Goal: Task Accomplishment & Management: Complete application form

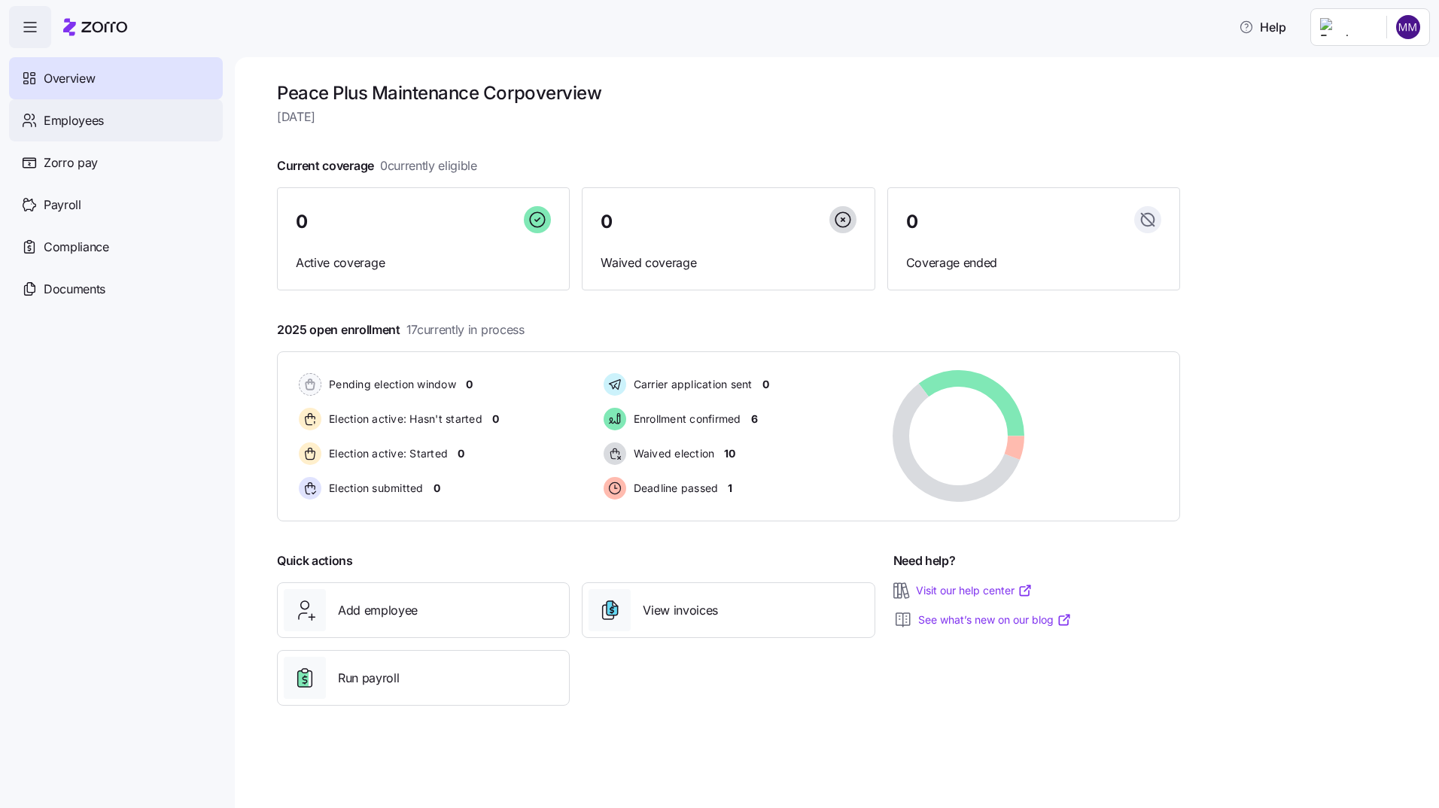
click at [64, 115] on span "Employees" at bounding box center [74, 120] width 60 height 19
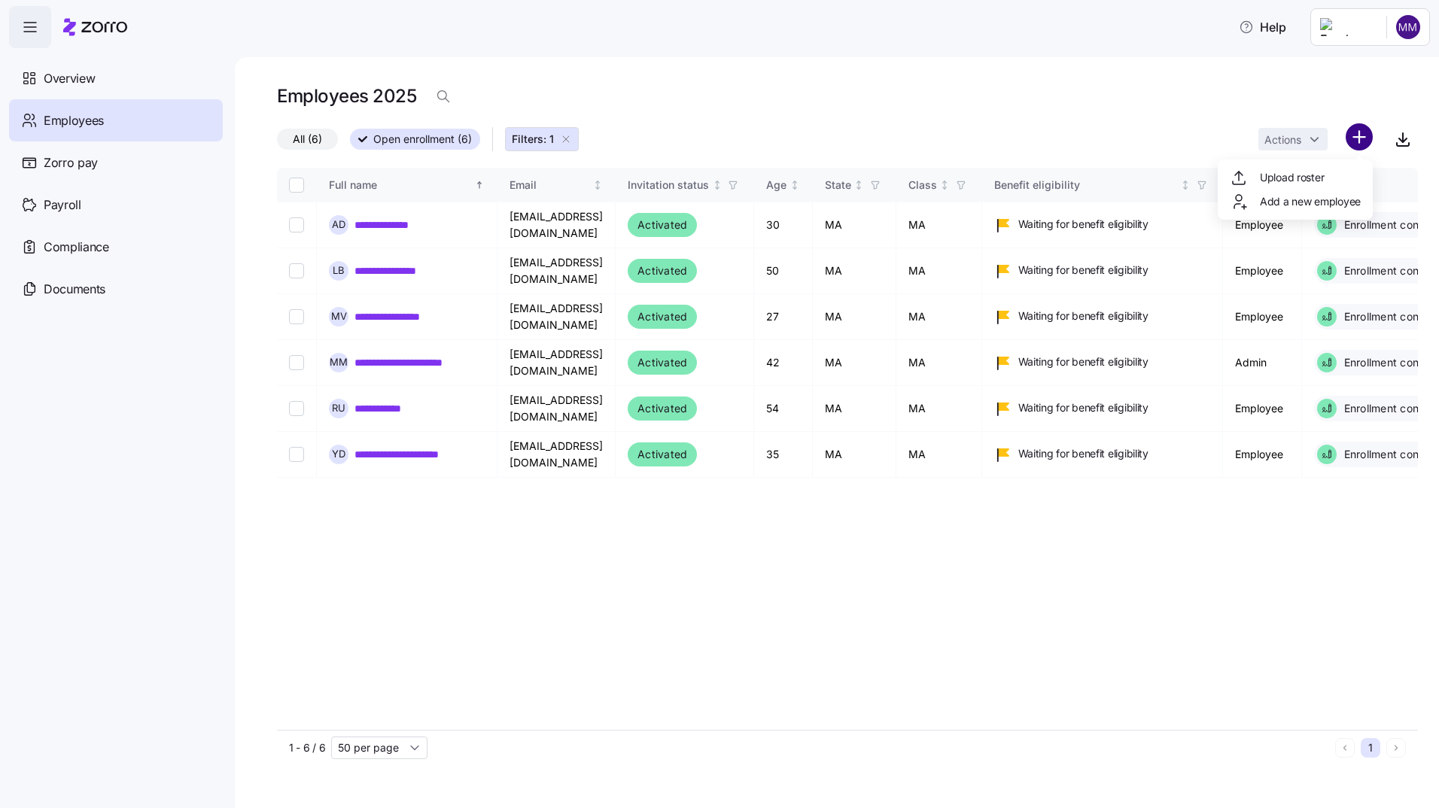
click at [1356, 135] on html "**********" at bounding box center [719, 399] width 1439 height 799
click at [1310, 202] on span "Add a new employee" at bounding box center [1310, 201] width 101 height 15
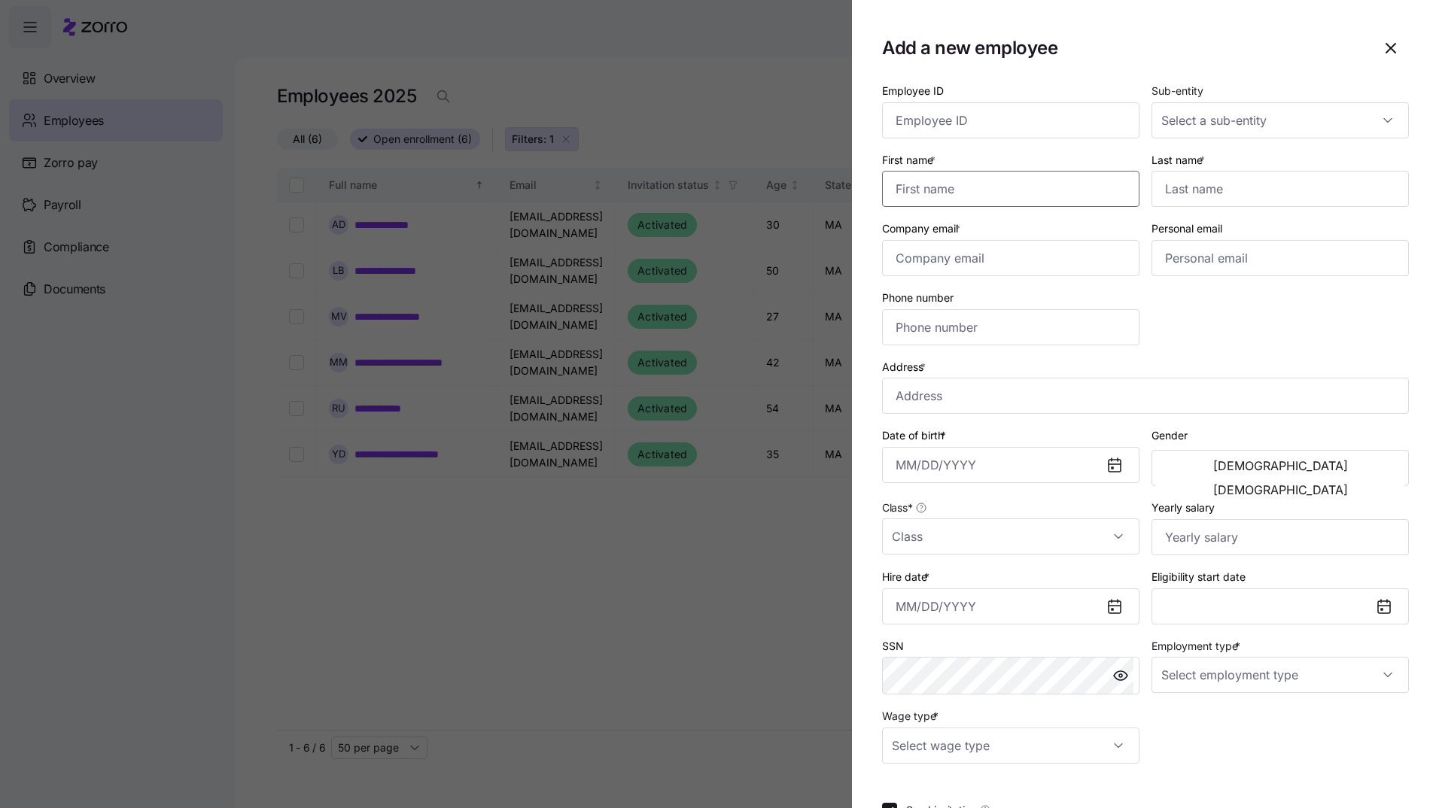
click at [918, 189] on input "First name *" at bounding box center [1010, 189] width 257 height 36
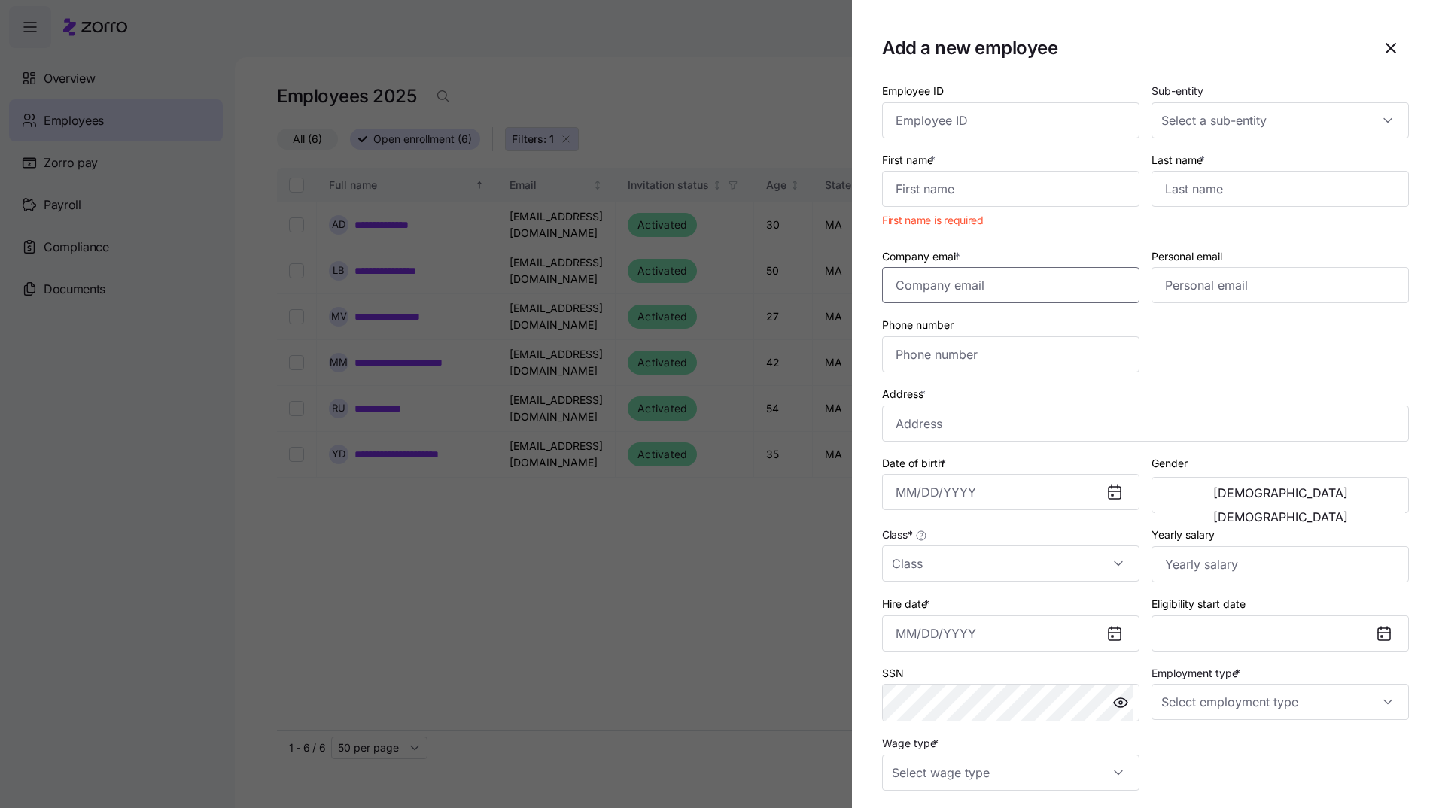
click at [958, 286] on input "Company email *" at bounding box center [1010, 285] width 257 height 36
click at [921, 194] on input "First name *" at bounding box center [1010, 189] width 257 height 36
type input "Andrew"
click at [1220, 200] on input "Last name *" at bounding box center [1279, 189] width 257 height 36
type input "Mckay"
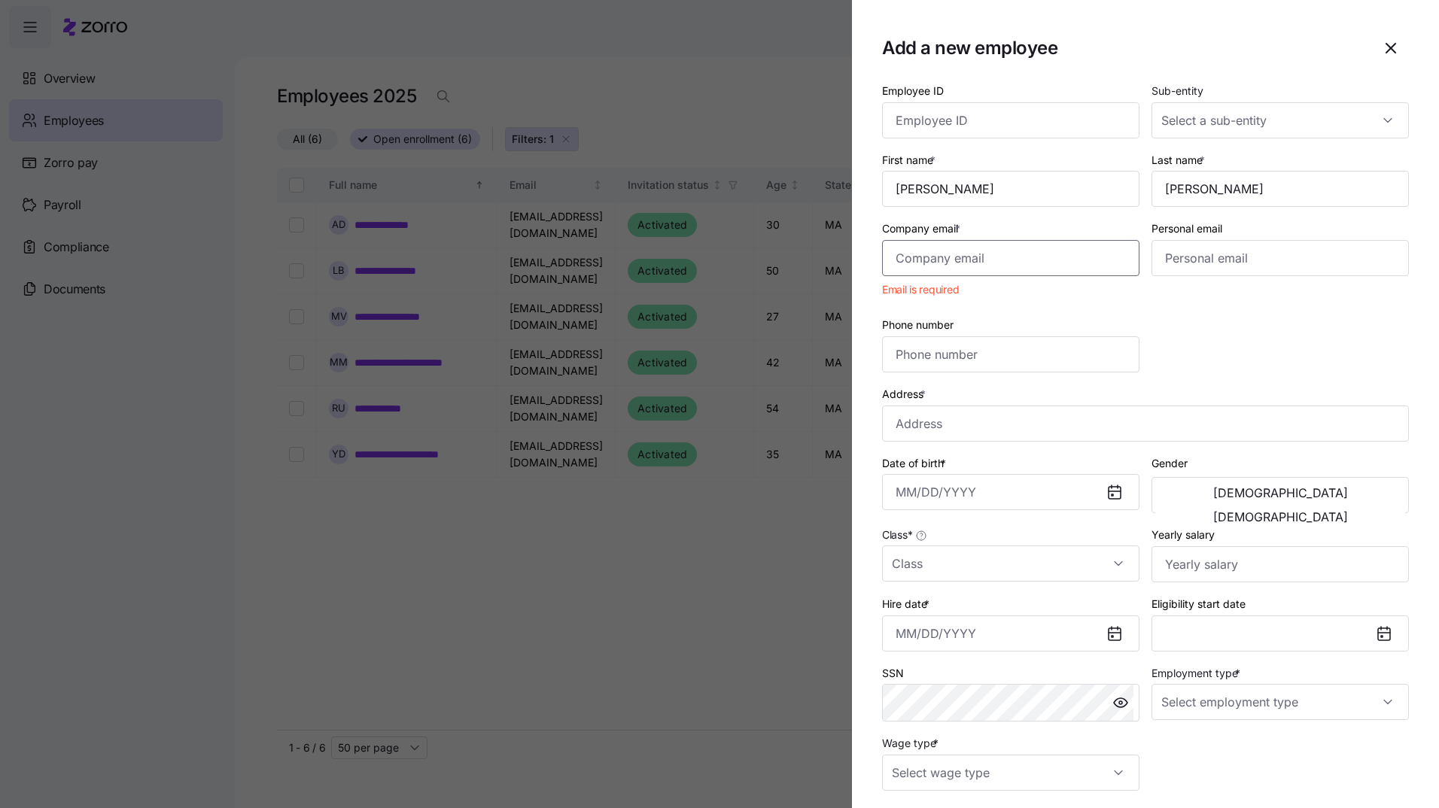
click at [895, 261] on input "Company email *" at bounding box center [1010, 258] width 257 height 36
click at [910, 261] on input "Company email *" at bounding box center [1010, 258] width 257 height 36
paste input "amckay@peace-plus.com"
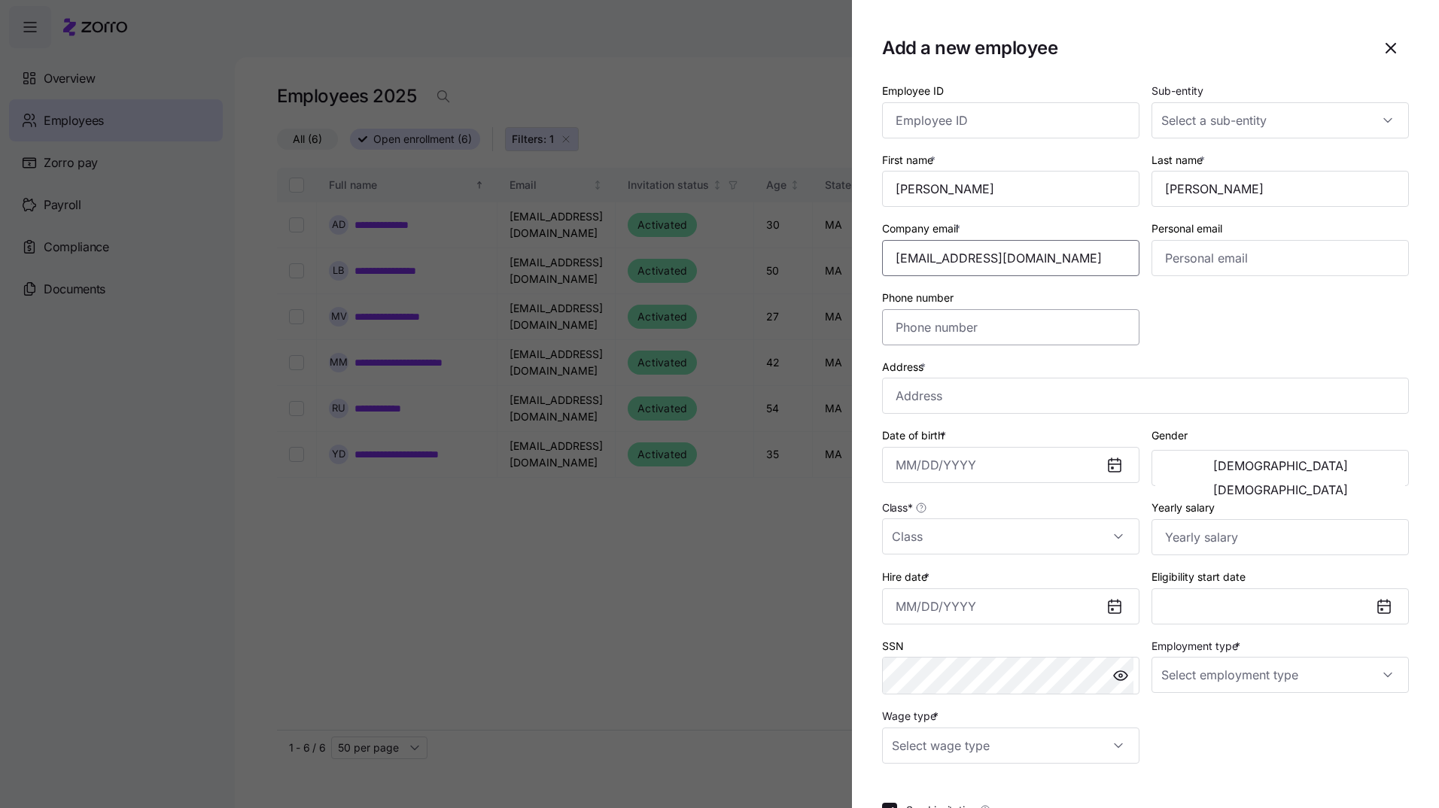
type input "amckay@peace-plus.com"
click at [929, 332] on input "Phone number" at bounding box center [1010, 327] width 257 height 36
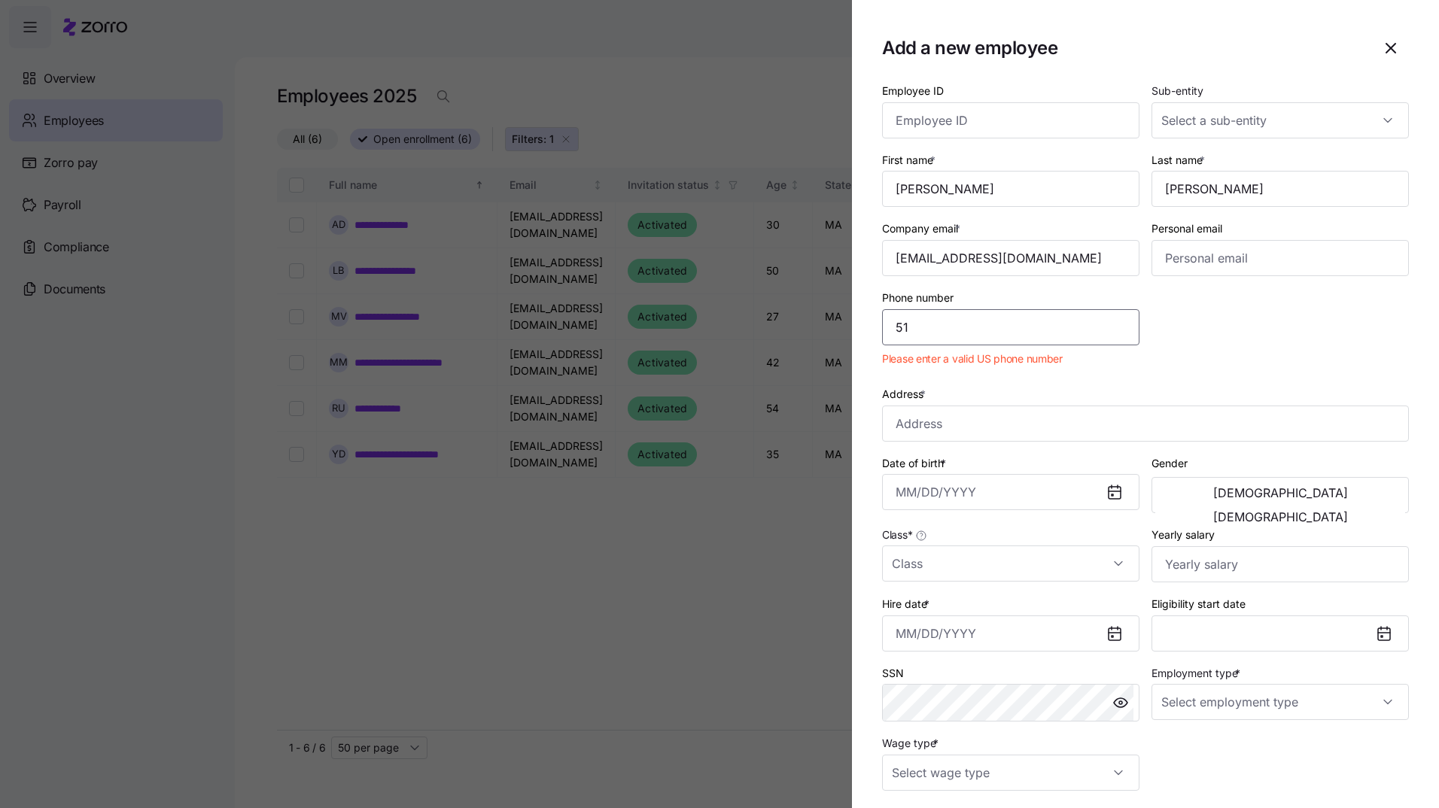
type input "5"
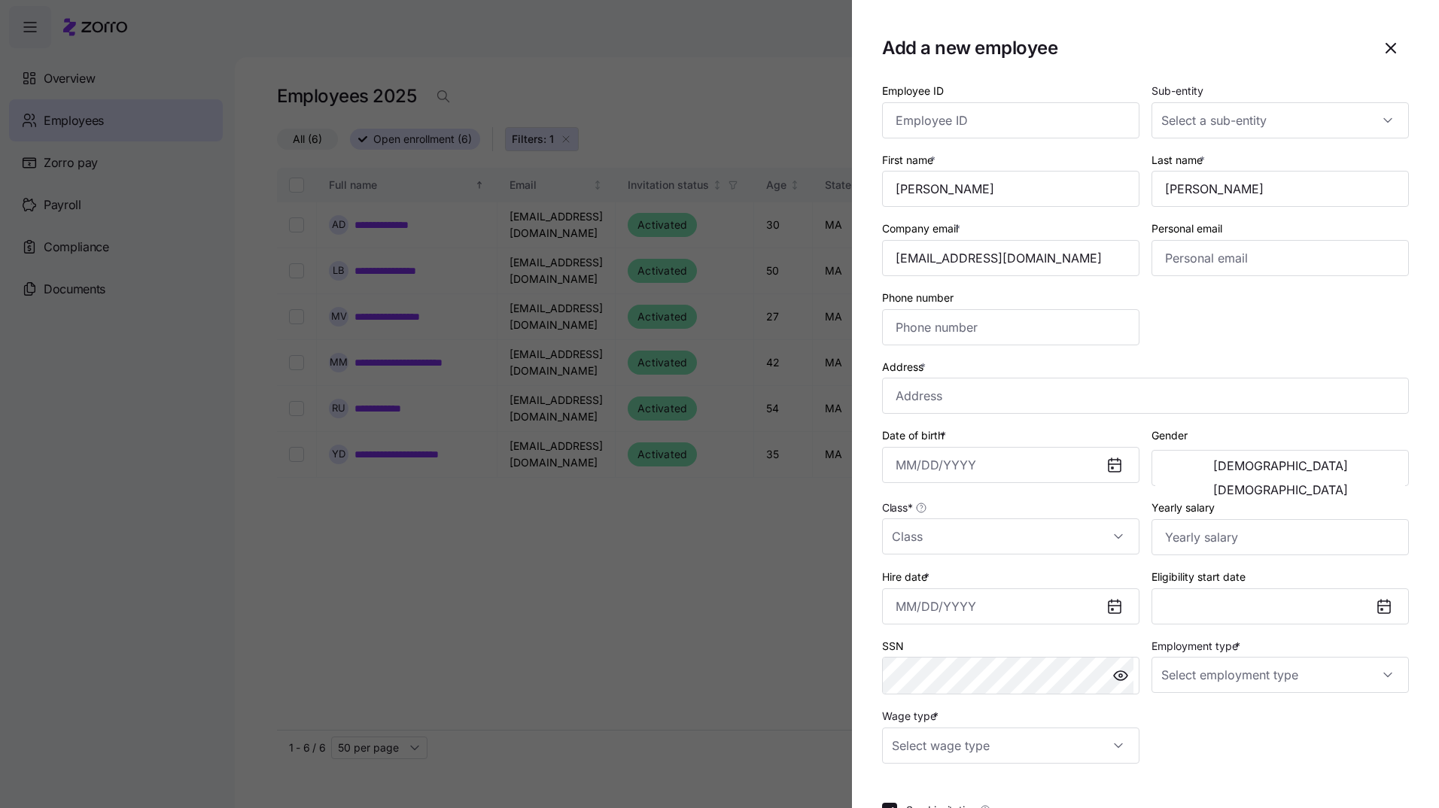
click at [1224, 338] on div "Employee ID Sub-entity First name * Andrew Last name * Mckay Company email * am…" at bounding box center [1145, 422] width 539 height 695
click at [916, 395] on input "Address *" at bounding box center [1145, 396] width 527 height 36
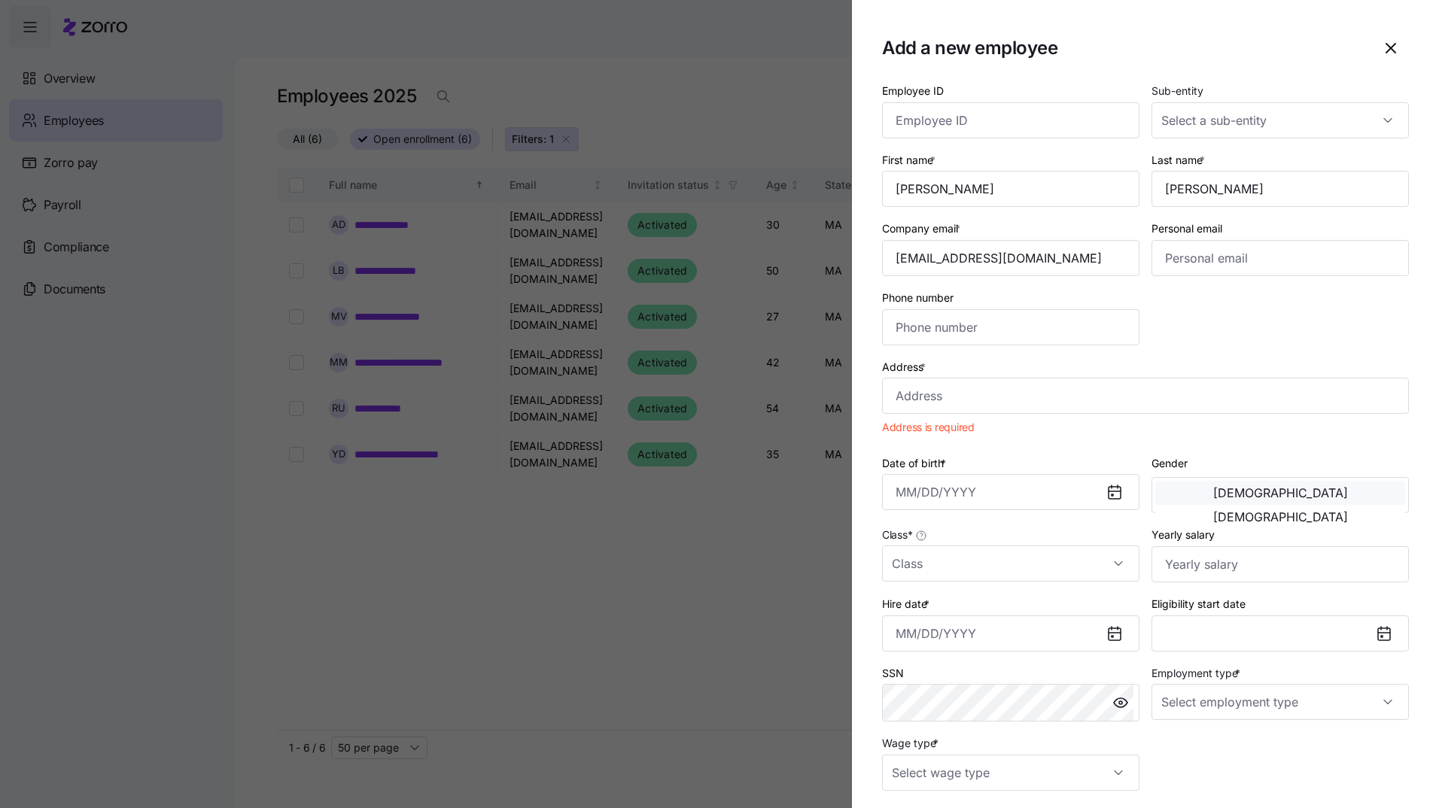
click at [1215, 493] on span "Male" at bounding box center [1280, 493] width 135 height 12
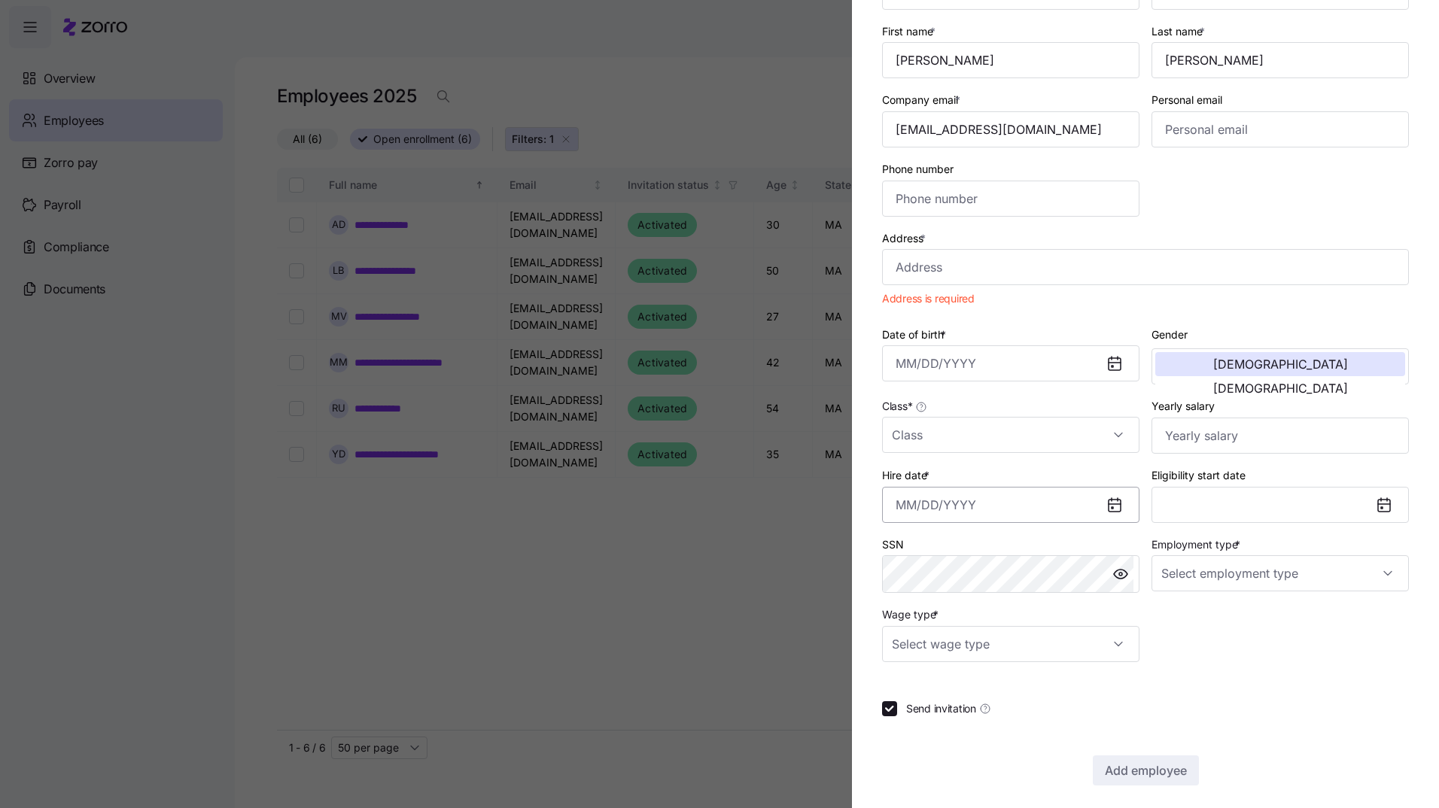
scroll to position [136, 0]
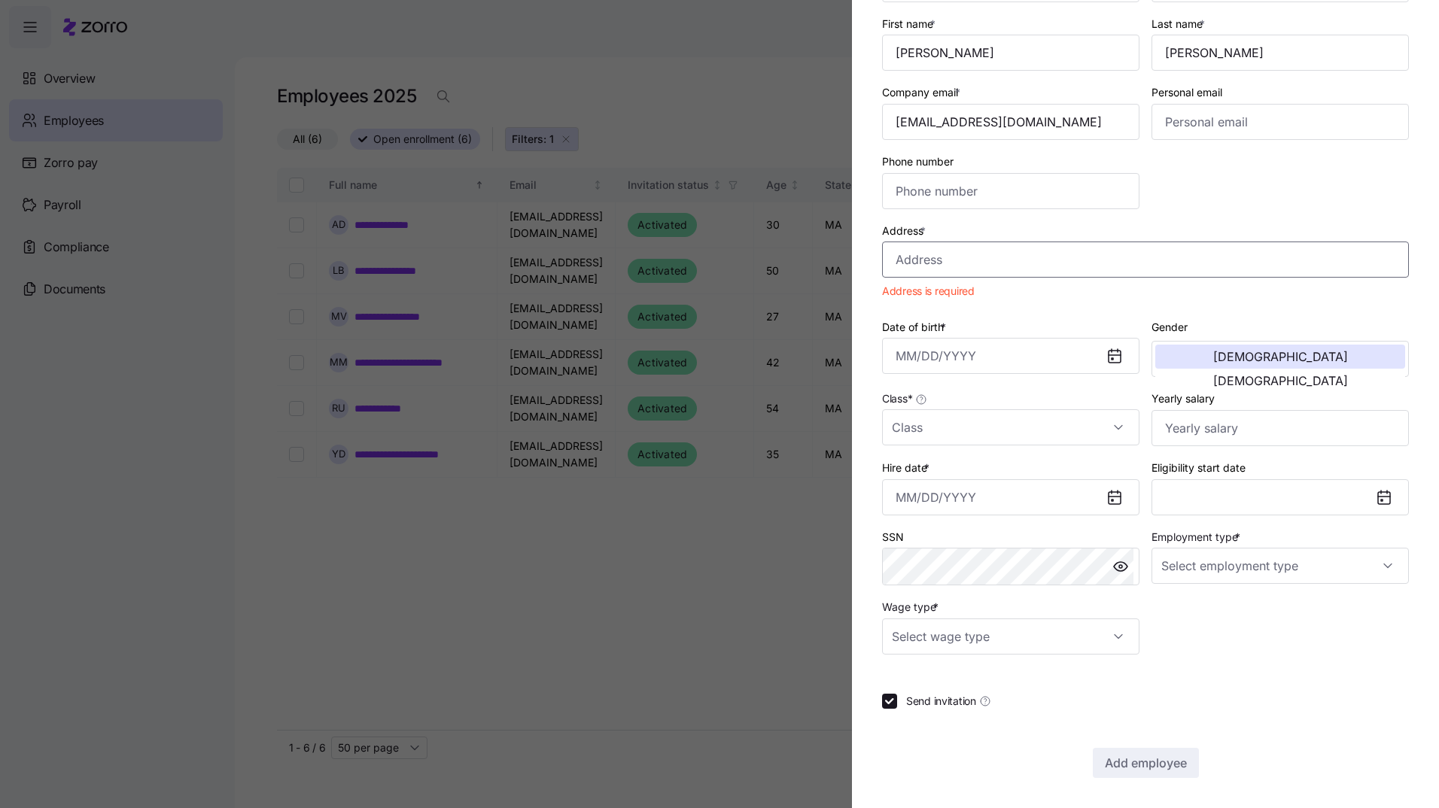
click at [918, 263] on input "Address *" at bounding box center [1145, 260] width 527 height 36
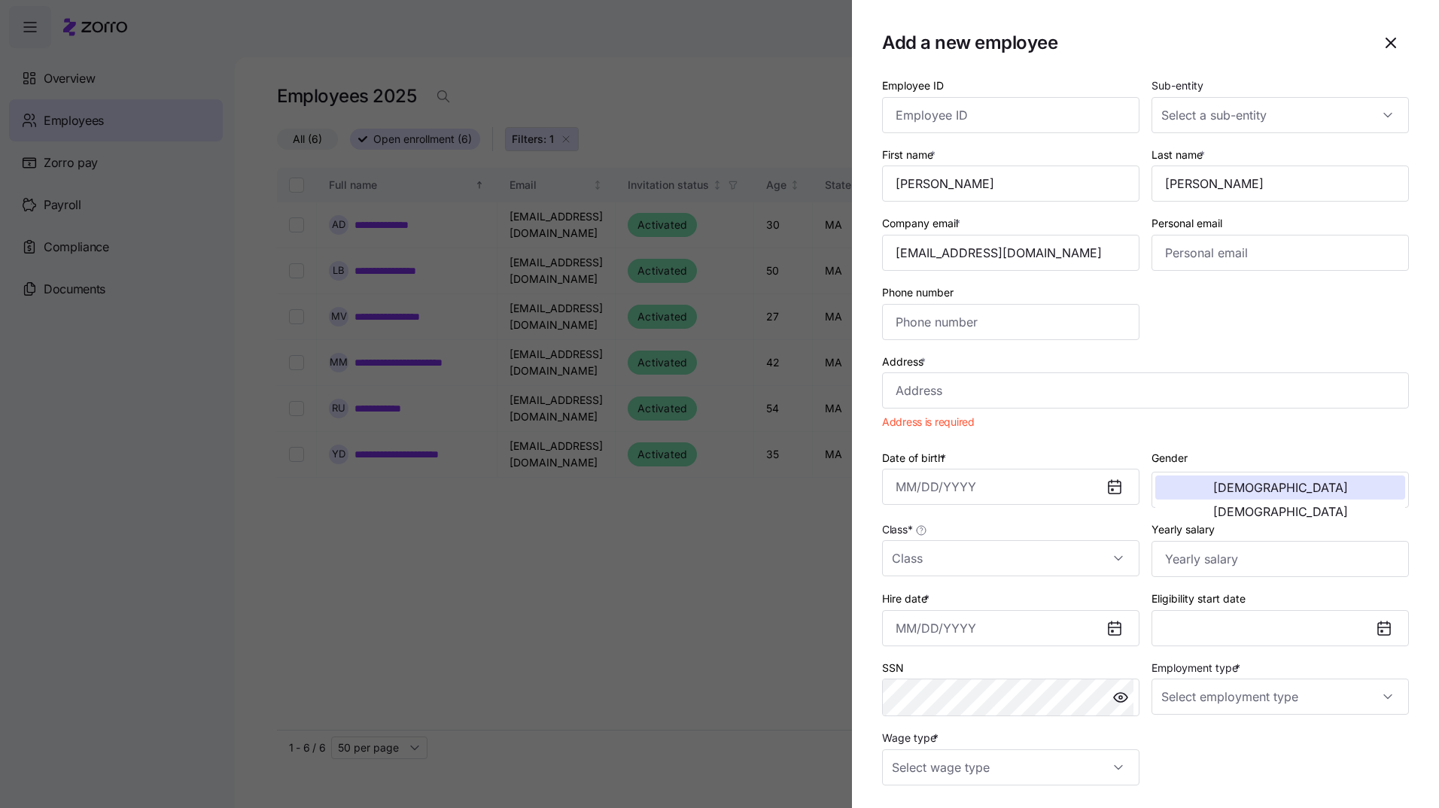
scroll to position [0, 0]
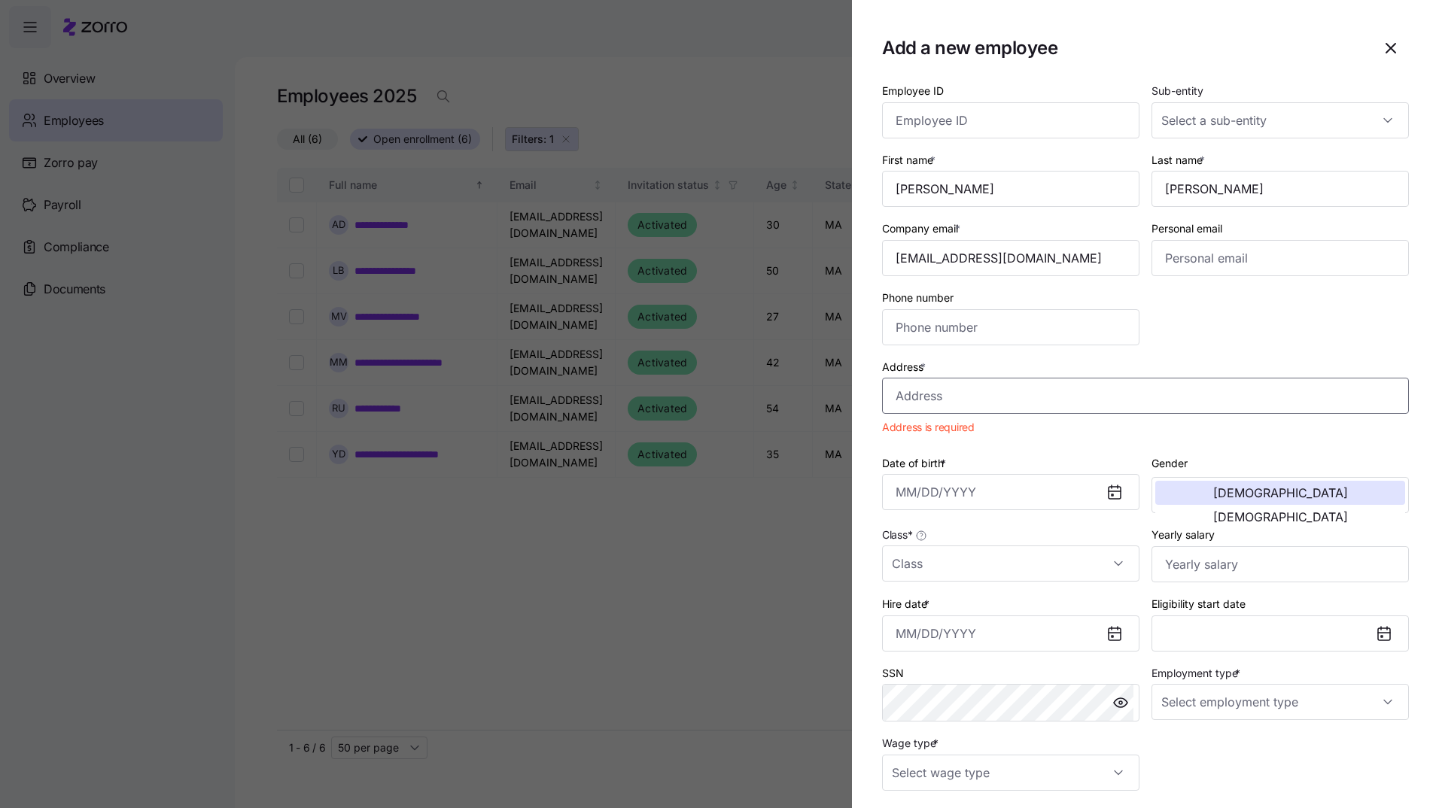
click at [907, 393] on input "Address *" at bounding box center [1145, 396] width 527 height 36
click at [1110, 634] on icon at bounding box center [1115, 634] width 12 height 12
click at [938, 385] on input "Address *" at bounding box center [1145, 396] width 527 height 36
click at [1112, 564] on input "Class *" at bounding box center [1010, 564] width 257 height 36
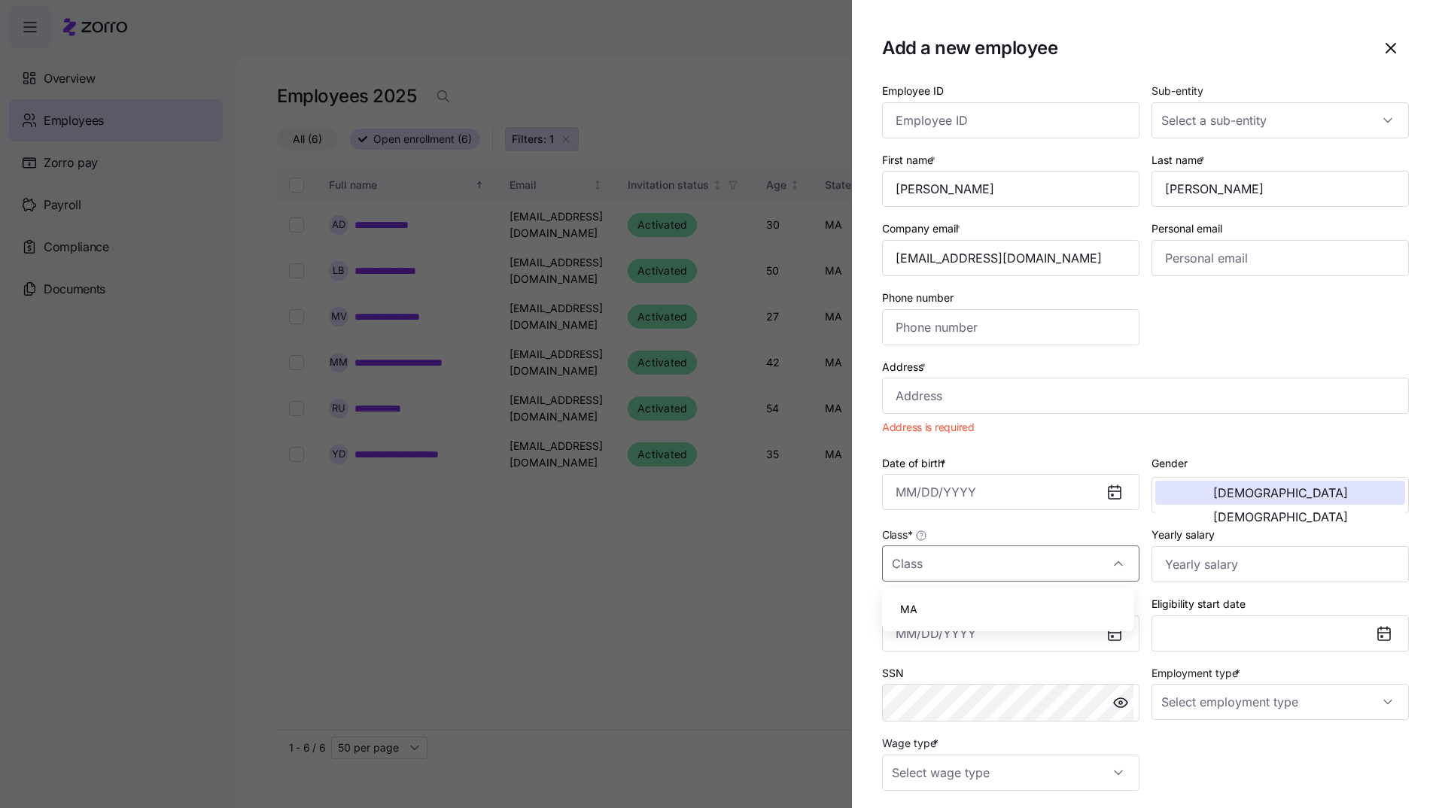
click at [926, 603] on div "MA" at bounding box center [1008, 610] width 240 height 32
type input "MA"
click at [1109, 635] on icon at bounding box center [1115, 634] width 12 height 12
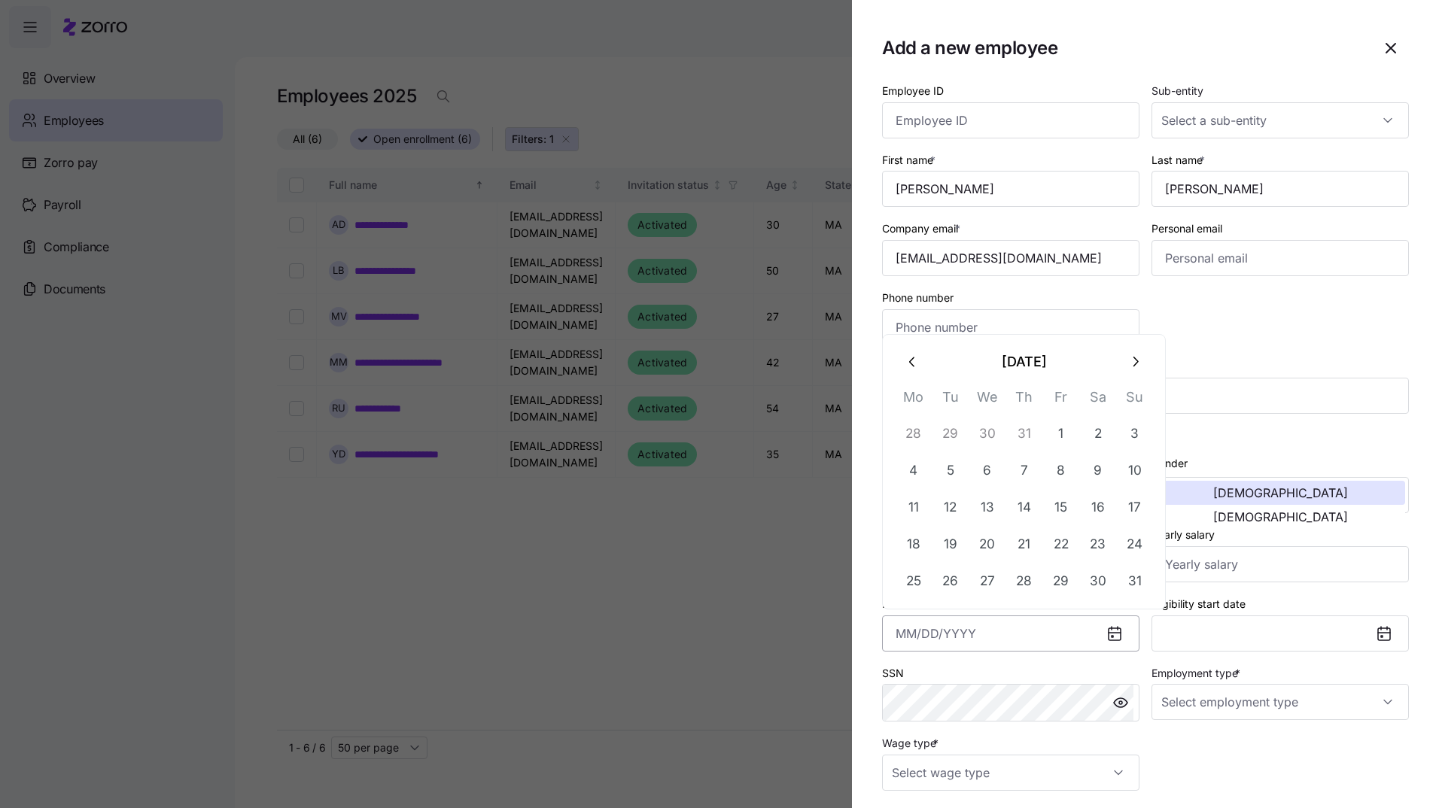
click at [896, 634] on input "Hire date *" at bounding box center [1010, 634] width 257 height 36
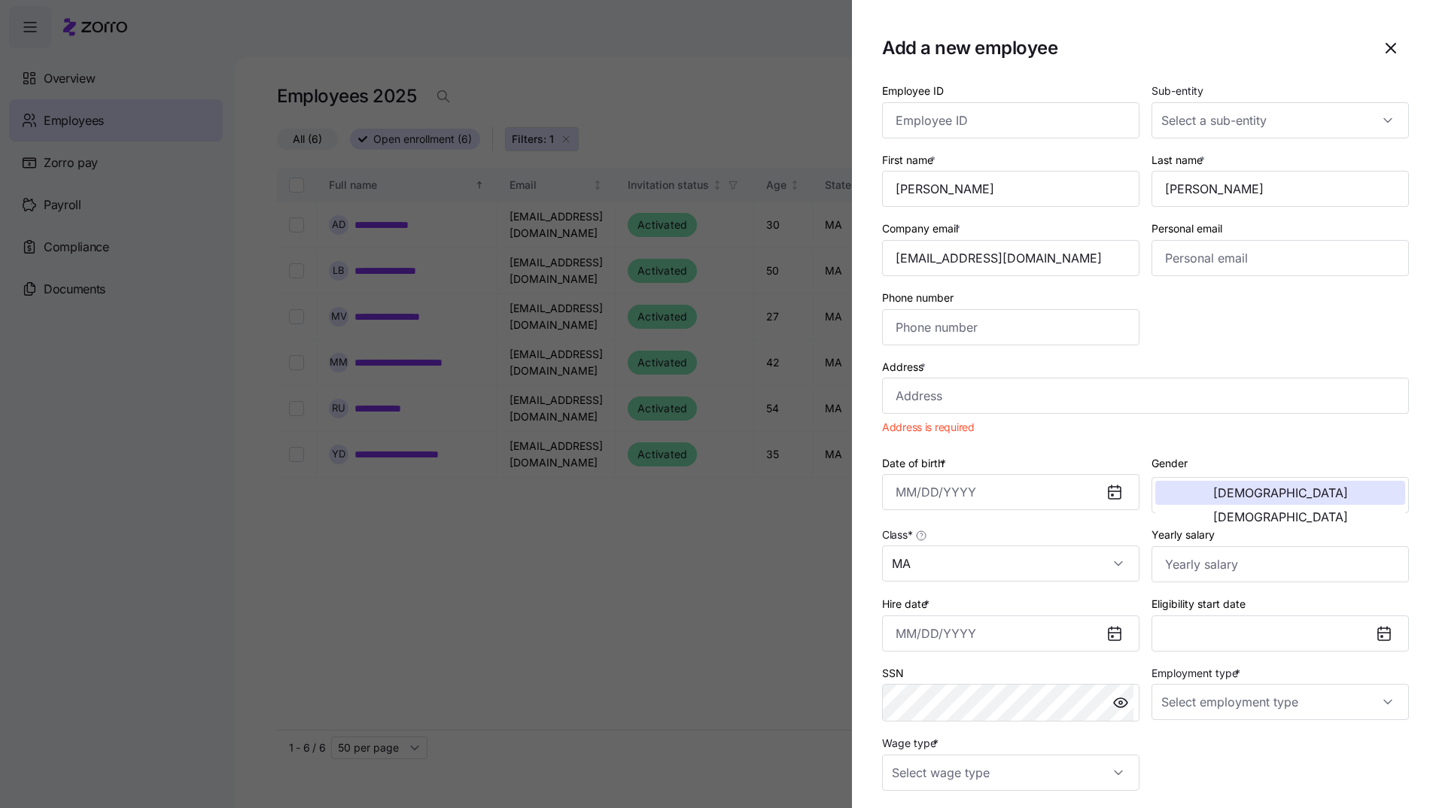
click at [1197, 357] on div "Address *" at bounding box center [1145, 385] width 527 height 57
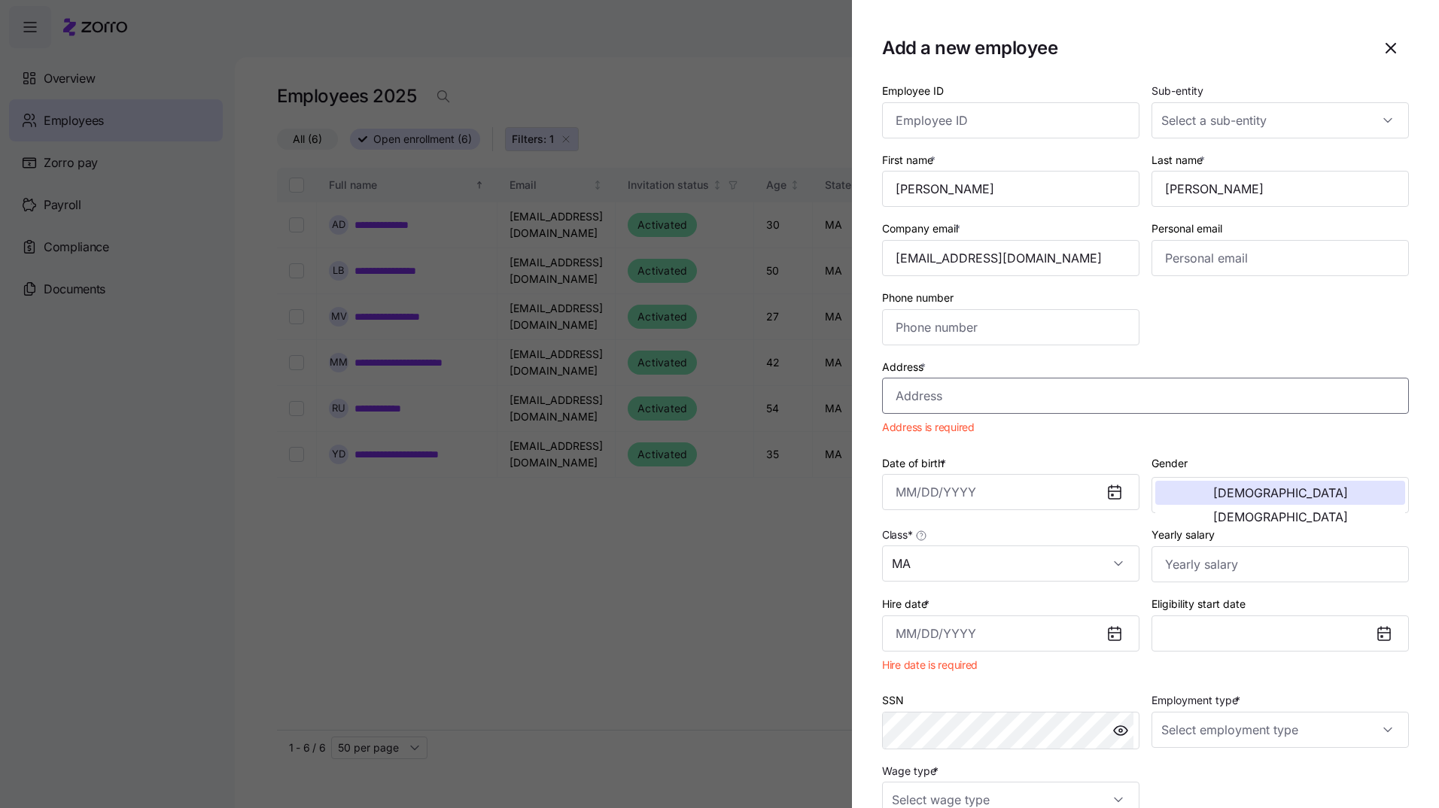
click at [928, 388] on input "Address *" at bounding box center [1145, 396] width 527 height 36
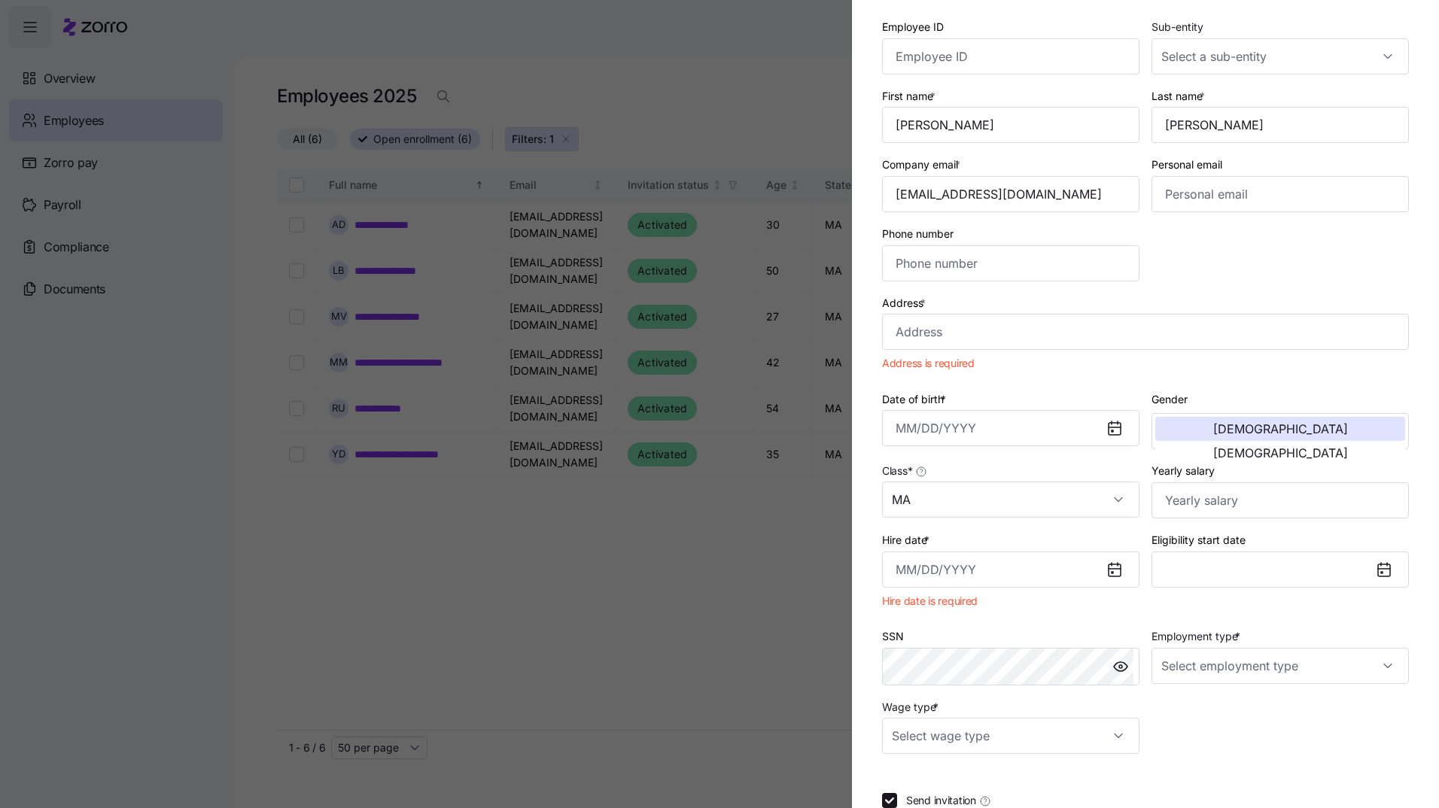
scroll to position [163, 0]
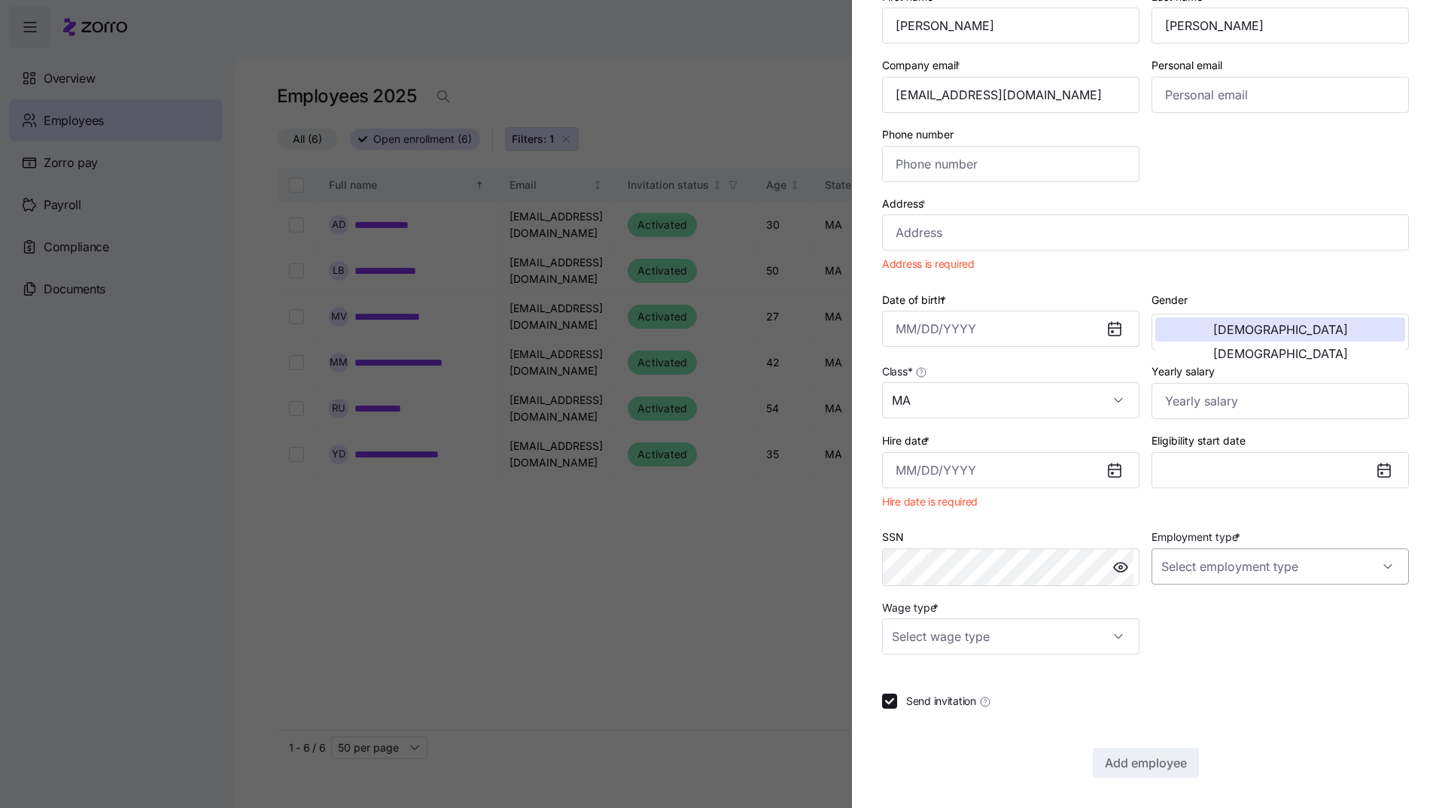
click at [1378, 564] on input "Employment type *" at bounding box center [1279, 567] width 257 height 36
click at [1172, 611] on span "Full Time" at bounding box center [1186, 612] width 44 height 17
type input "Full Time"
click at [1117, 637] on input "Wage type *" at bounding box center [1010, 637] width 257 height 36
click at [917, 684] on span "Salary" at bounding box center [915, 682] width 31 height 17
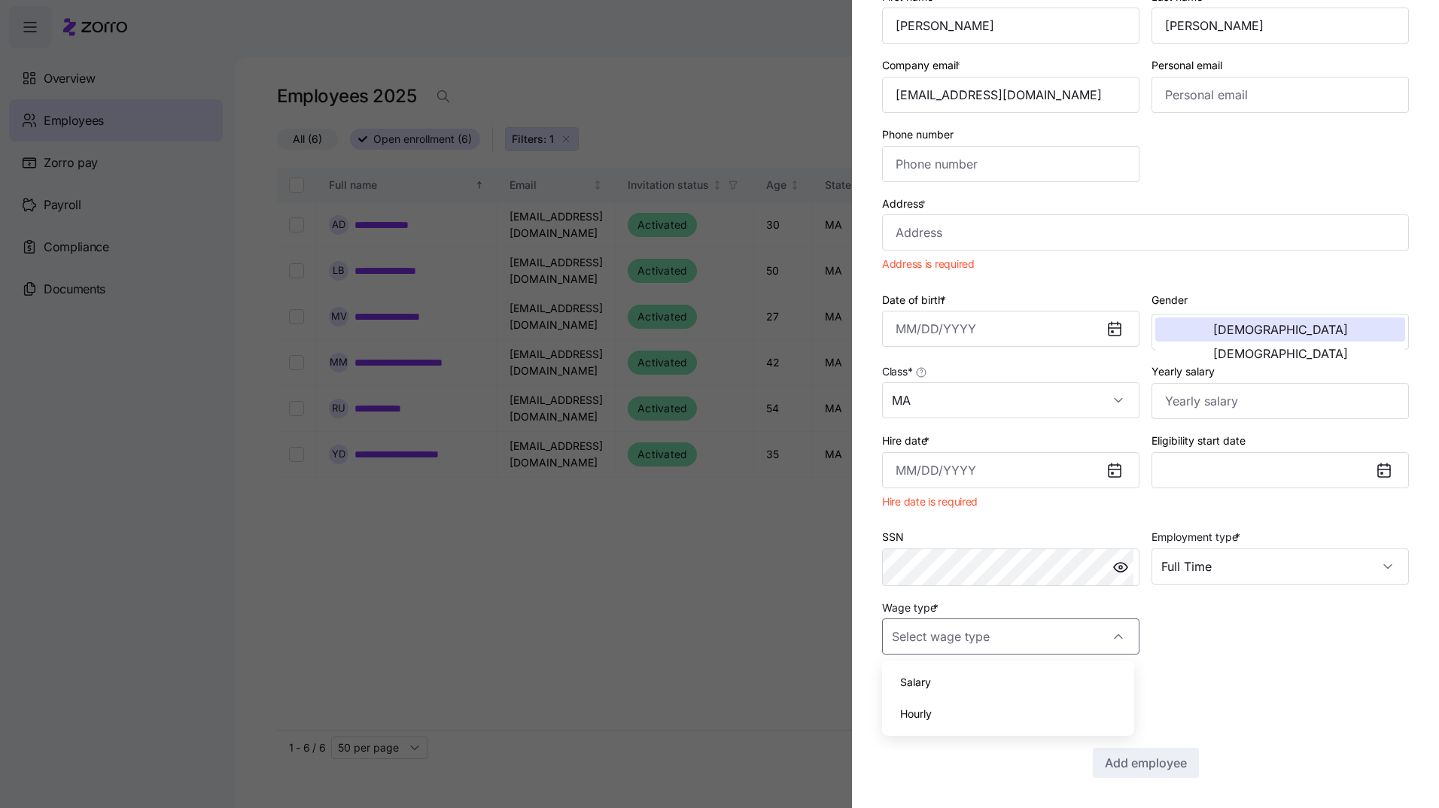
type input "Salary"
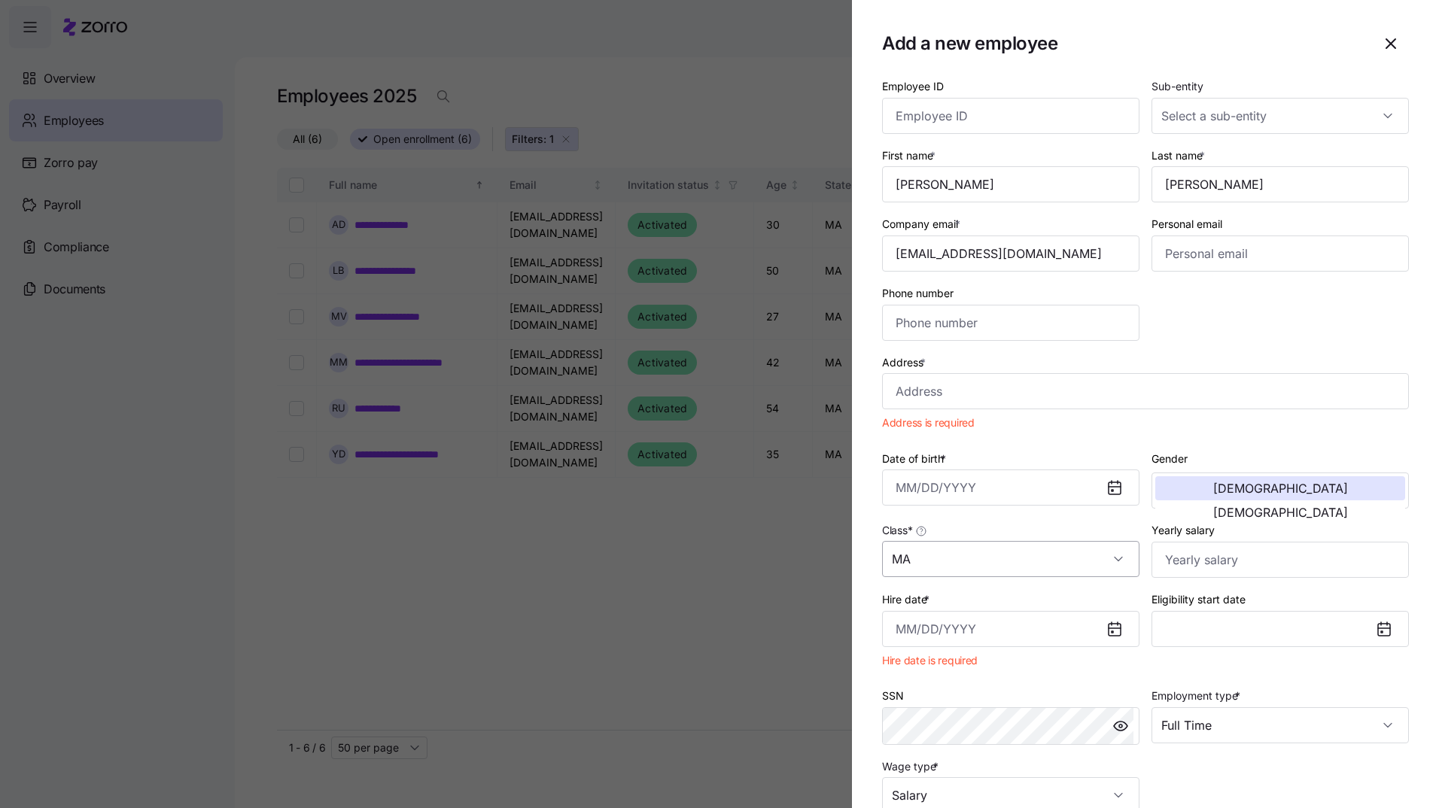
scroll to position [0, 0]
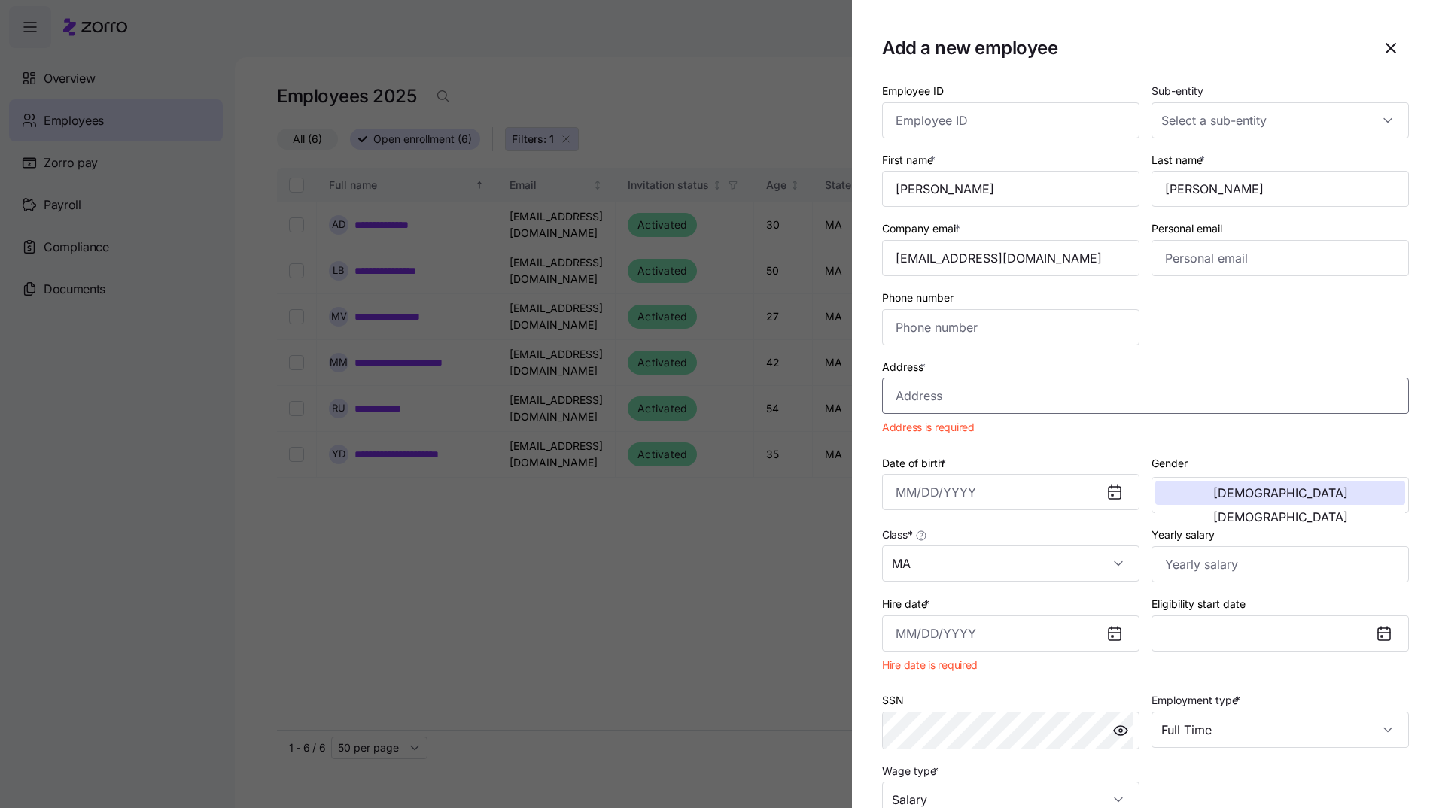
click at [917, 402] on input "Address *" at bounding box center [1145, 396] width 527 height 36
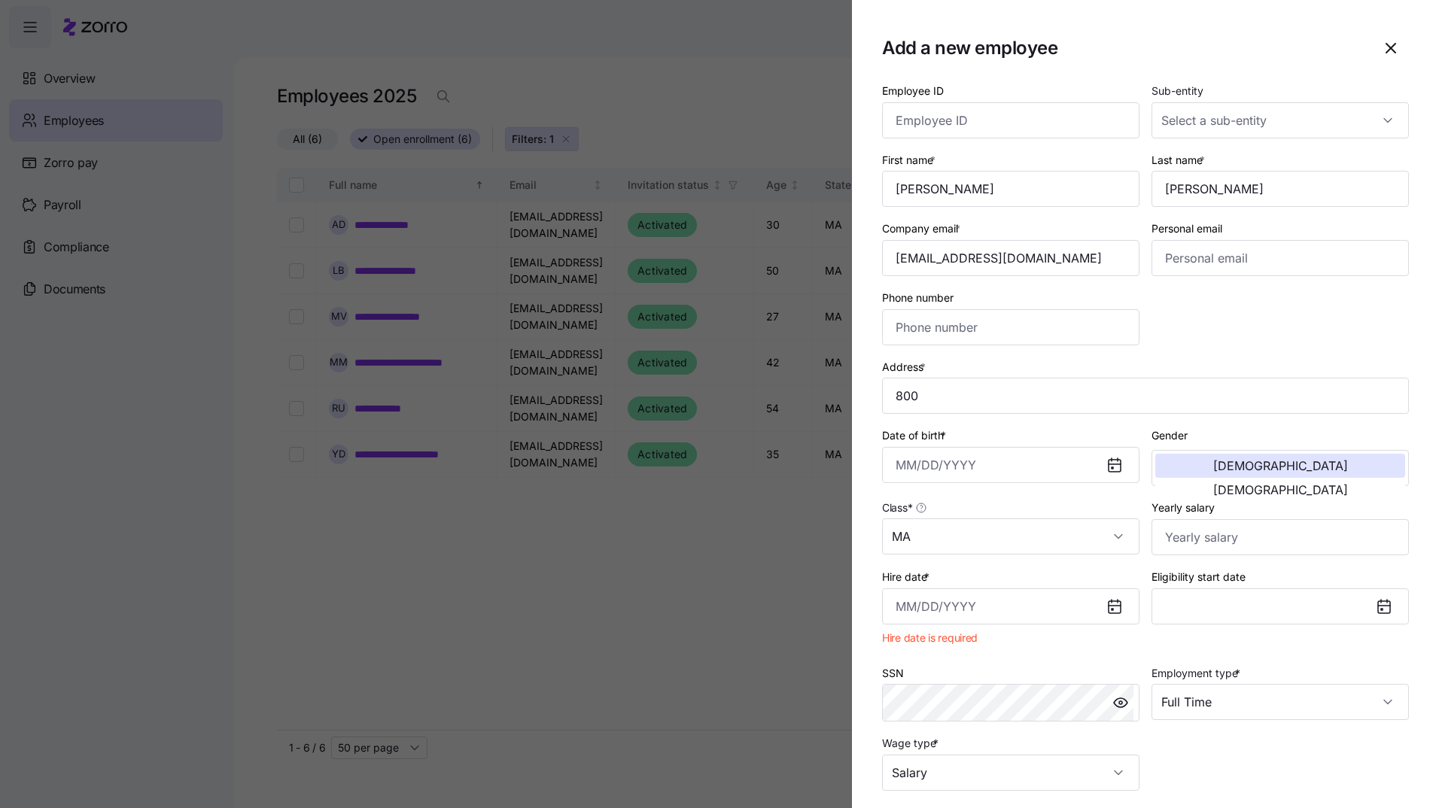
type input "800 District Ave, Burlington, MA 01803, USA"
click at [899, 471] on input "Date of birth *" at bounding box center [1010, 465] width 257 height 36
click at [912, 513] on icon "button" at bounding box center [913, 517] width 17 height 17
click at [946, 666] on button "1979" at bounding box center [939, 670] width 86 height 36
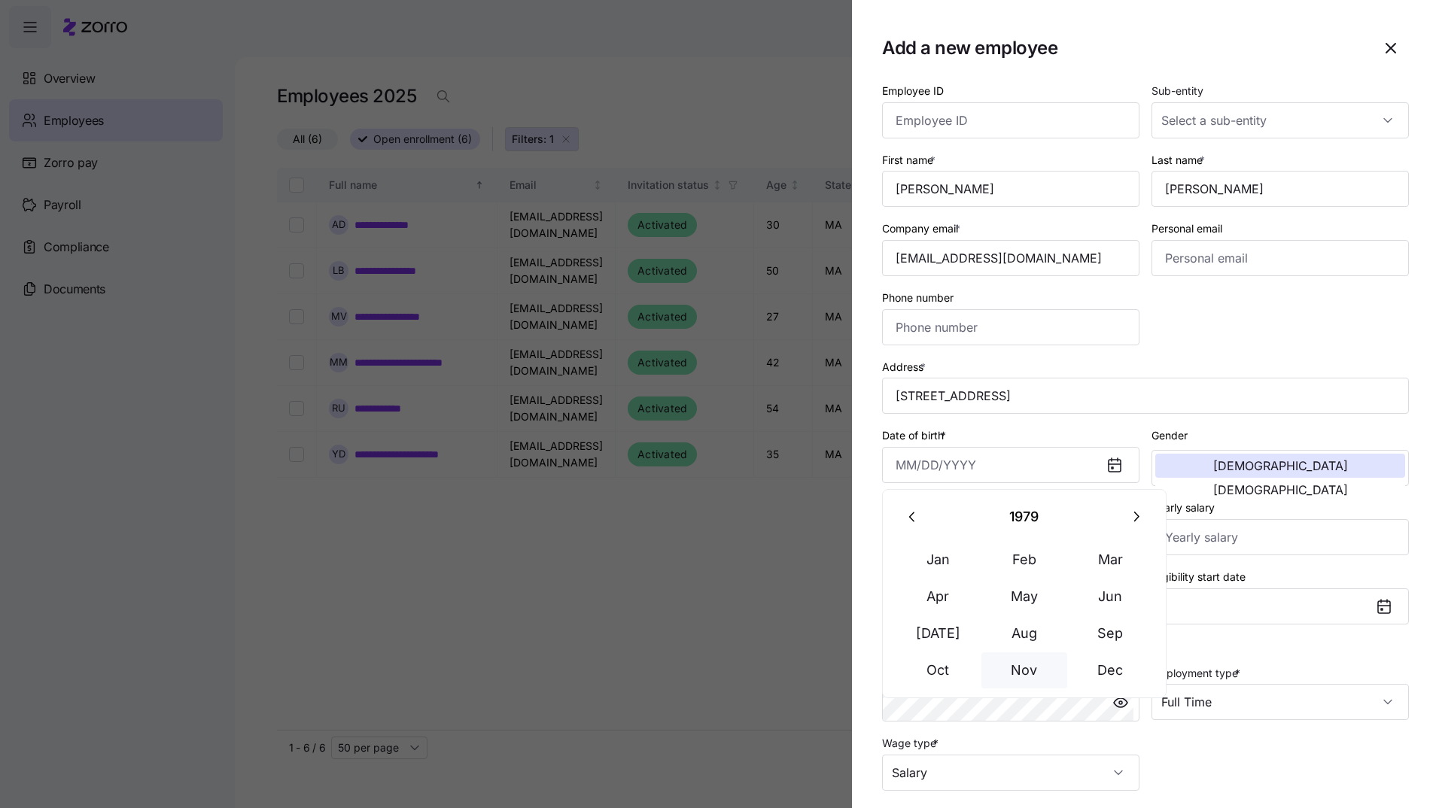
click at [1019, 668] on button "Nov" at bounding box center [1024, 670] width 86 height 36
click at [1022, 662] on button "15" at bounding box center [1024, 663] width 36 height 36
type input "November 15, 1979"
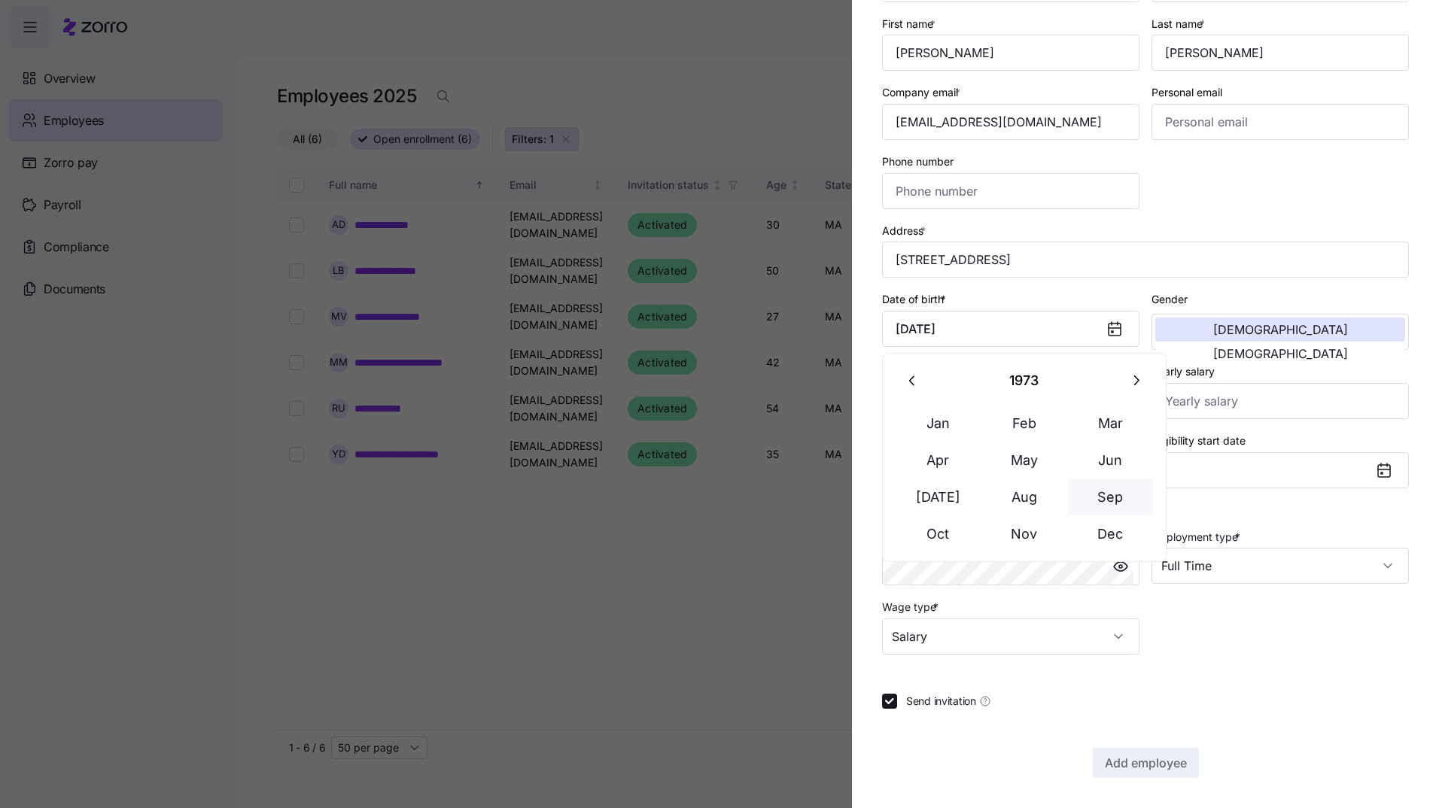
click at [1106, 497] on button "Sep" at bounding box center [1111, 497] width 86 height 36
click at [1316, 652] on div "Employee ID Sub-entity First name * Andrew Last name * Mckay Company email * am…" at bounding box center [1145, 300] width 539 height 722
click at [908, 467] on input "Hire date *" at bounding box center [1010, 470] width 257 height 36
click at [1110, 472] on icon at bounding box center [1115, 471] width 12 height 12
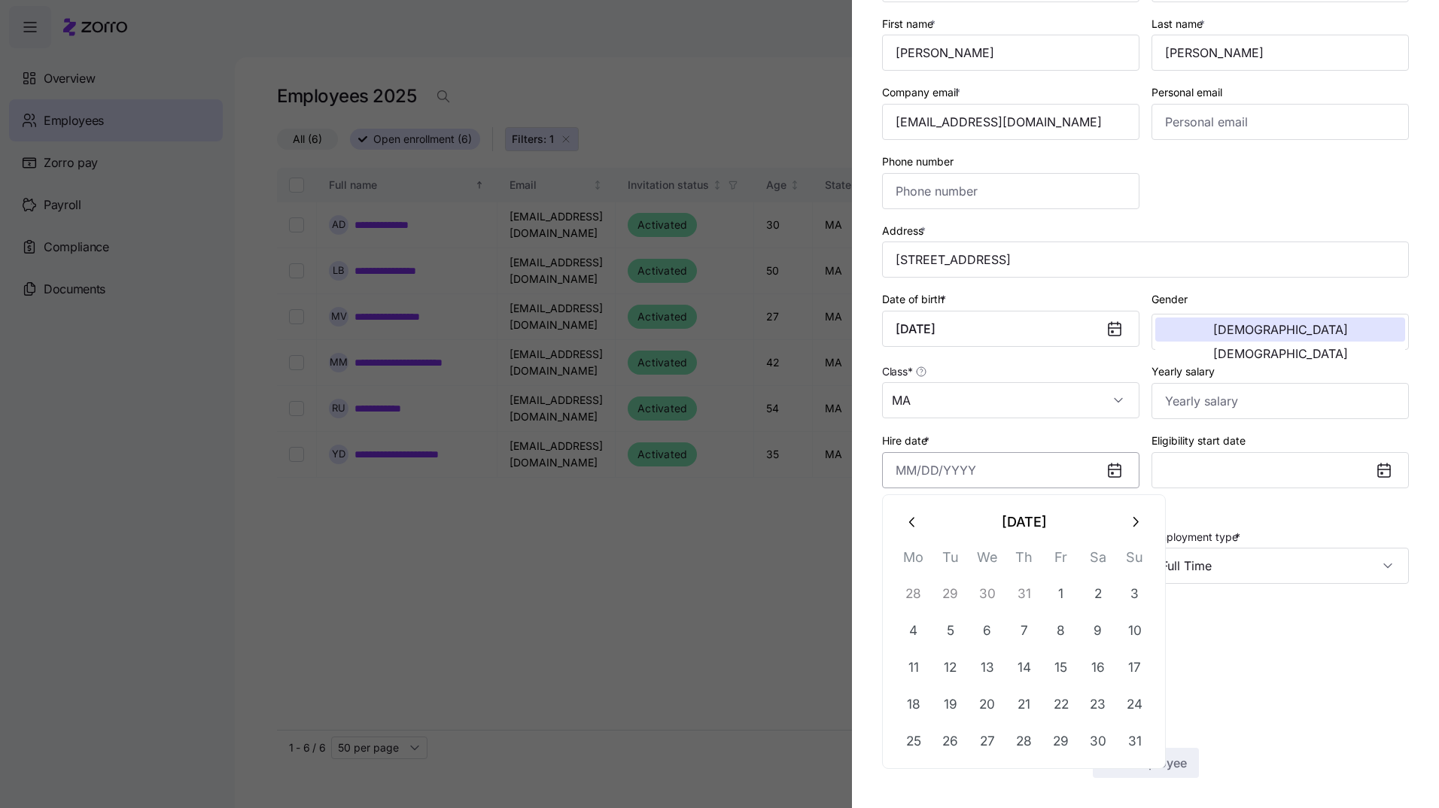
click at [908, 473] on input "Hire date *" at bounding box center [1010, 470] width 257 height 36
click at [1021, 522] on button "August 2025" at bounding box center [1024, 522] width 186 height 36
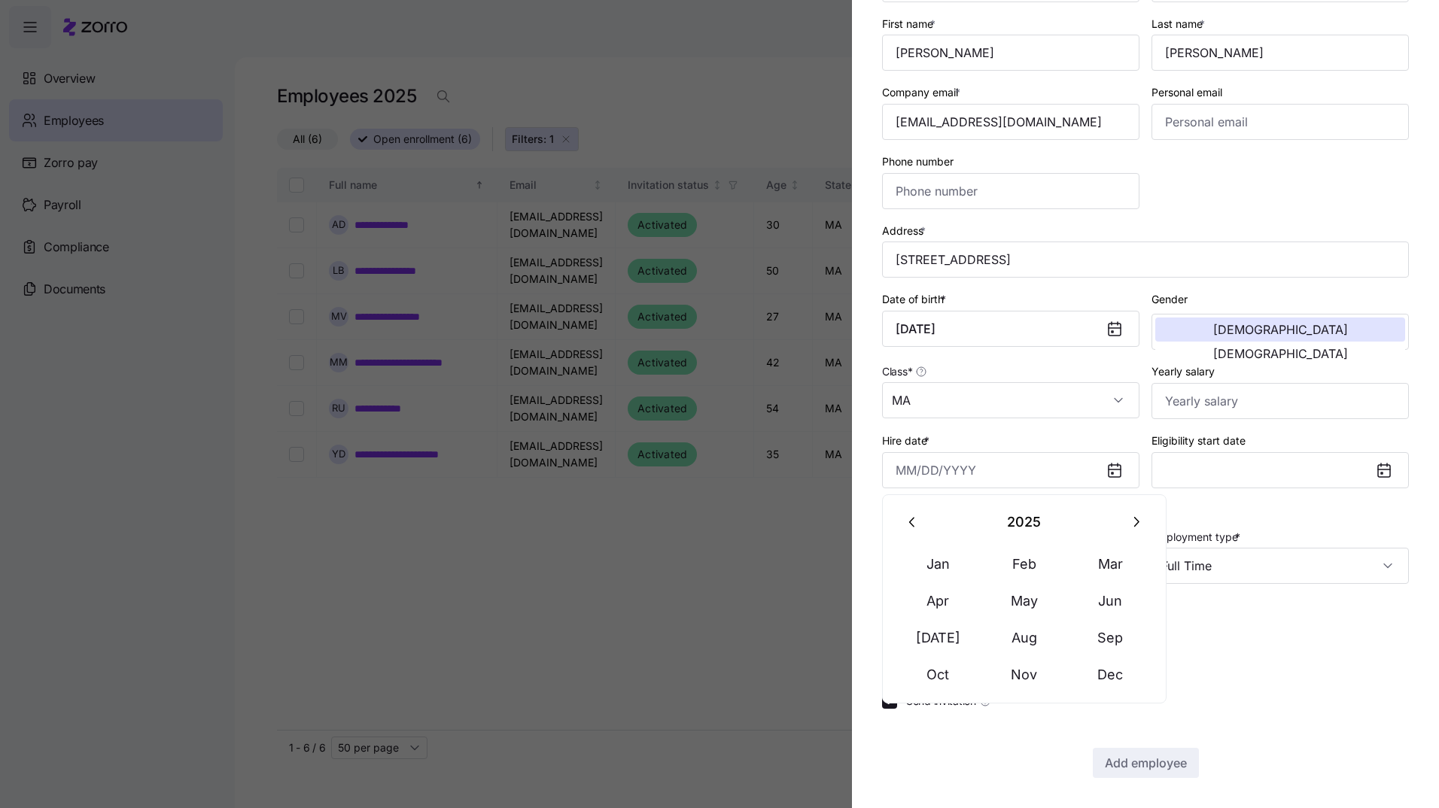
click at [910, 525] on icon "button" at bounding box center [913, 522] width 17 height 17
click at [910, 524] on icon "button" at bounding box center [913, 522] width 17 height 17
click at [914, 522] on icon "button" at bounding box center [913, 522] width 17 height 17
click at [1024, 525] on button "2022" at bounding box center [1024, 522] width 187 height 36
click at [1106, 566] on button "2022" at bounding box center [1111, 564] width 86 height 36
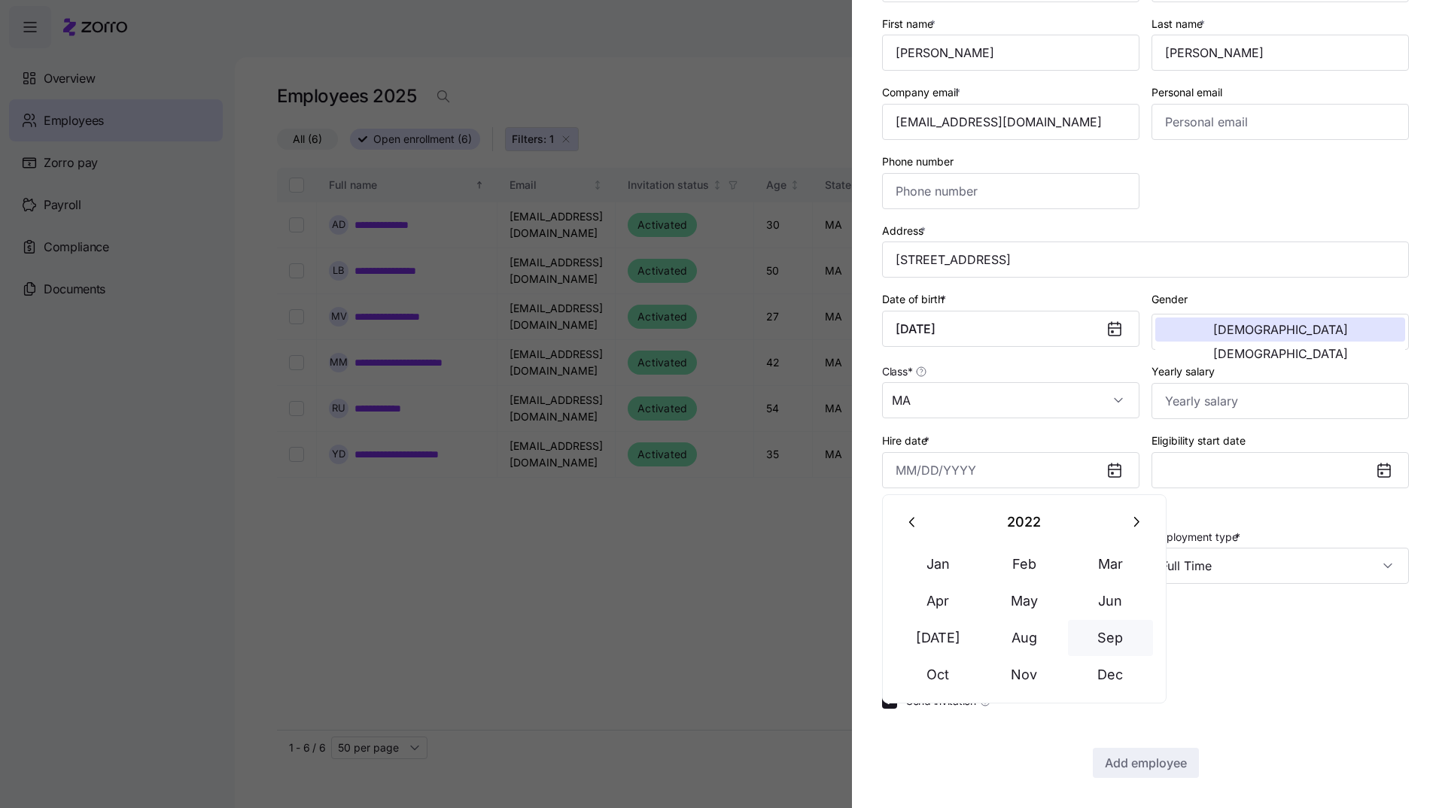
click at [1115, 640] on button "Sep" at bounding box center [1111, 638] width 86 height 36
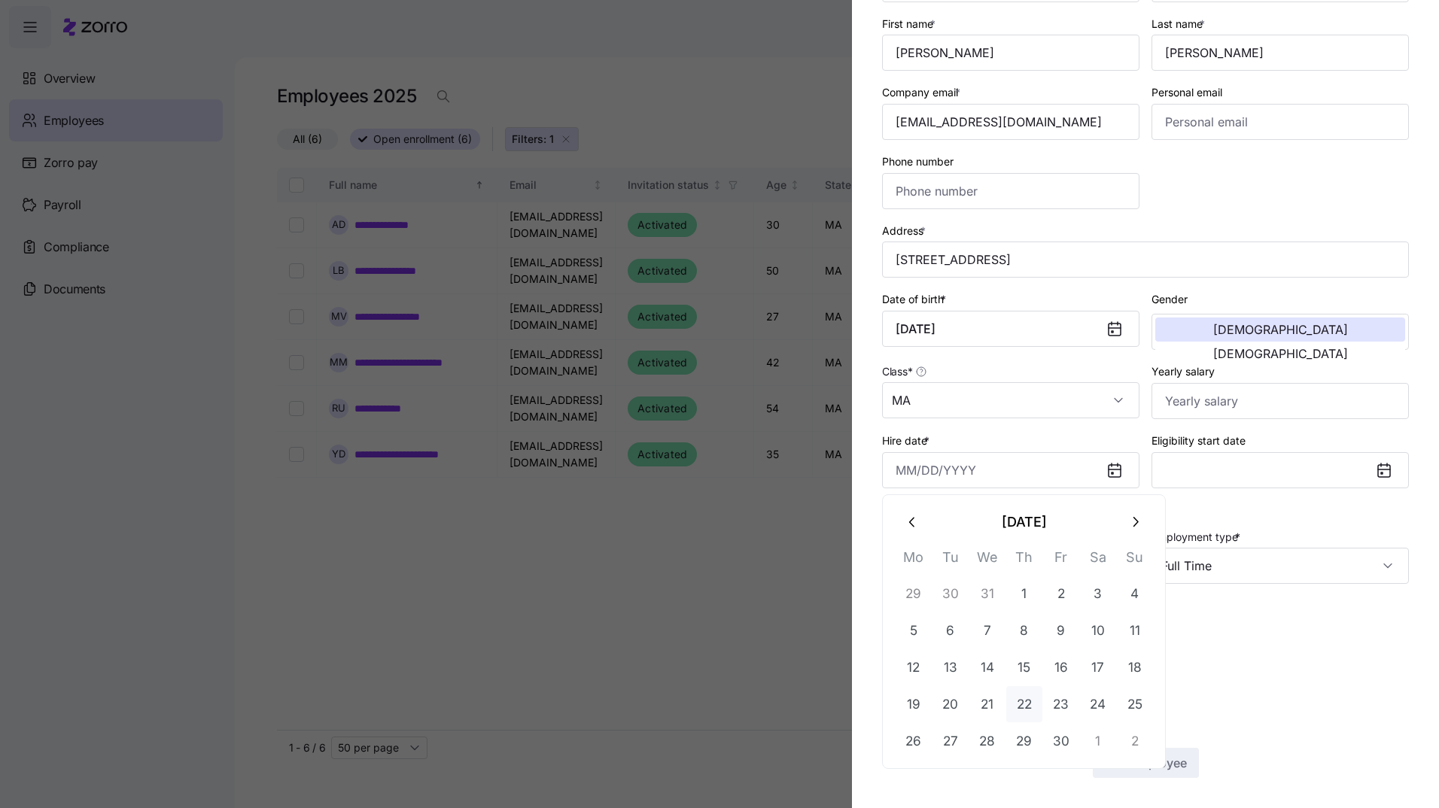
click at [1029, 707] on button "22" at bounding box center [1024, 704] width 36 height 36
type input "September 22, 2022"
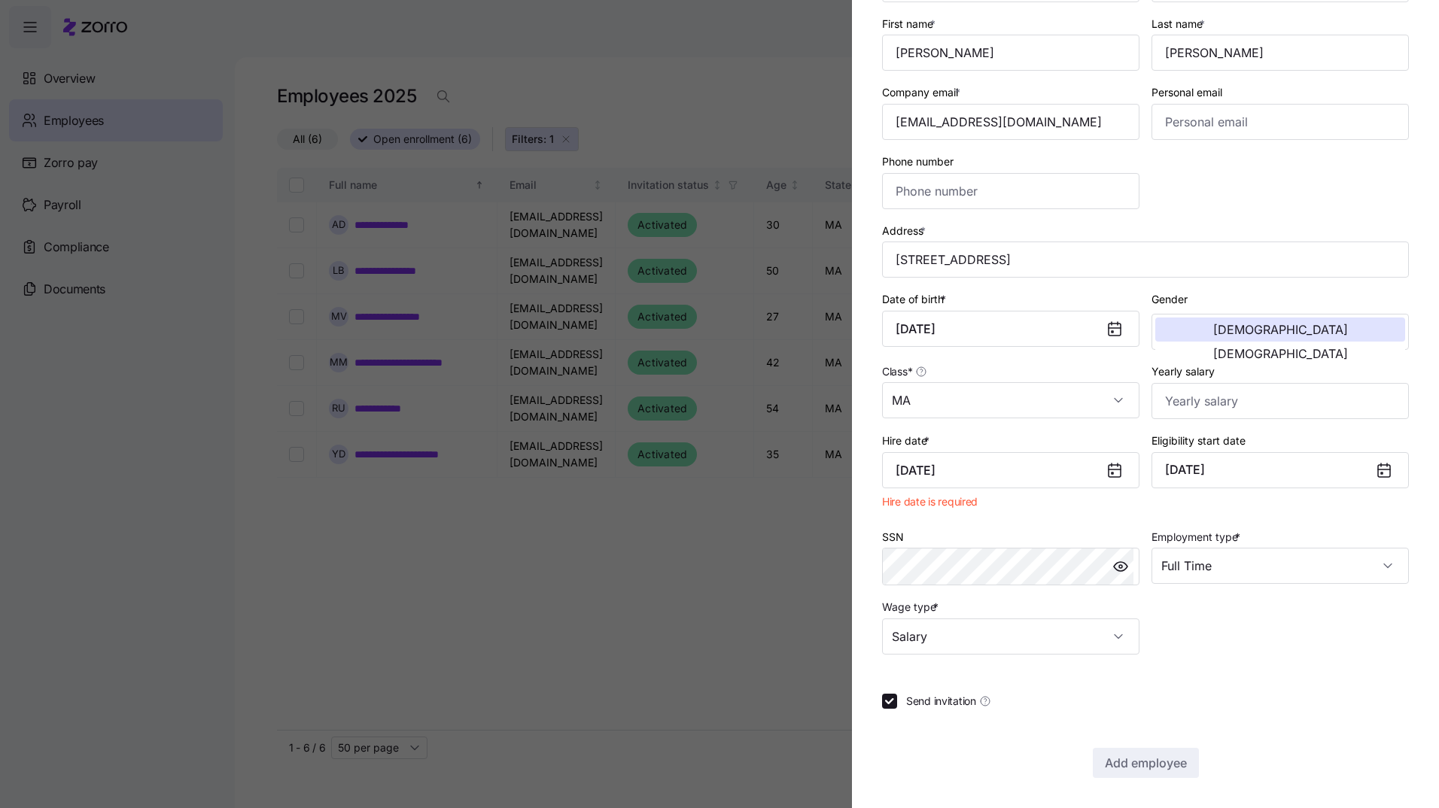
scroll to position [109, 0]
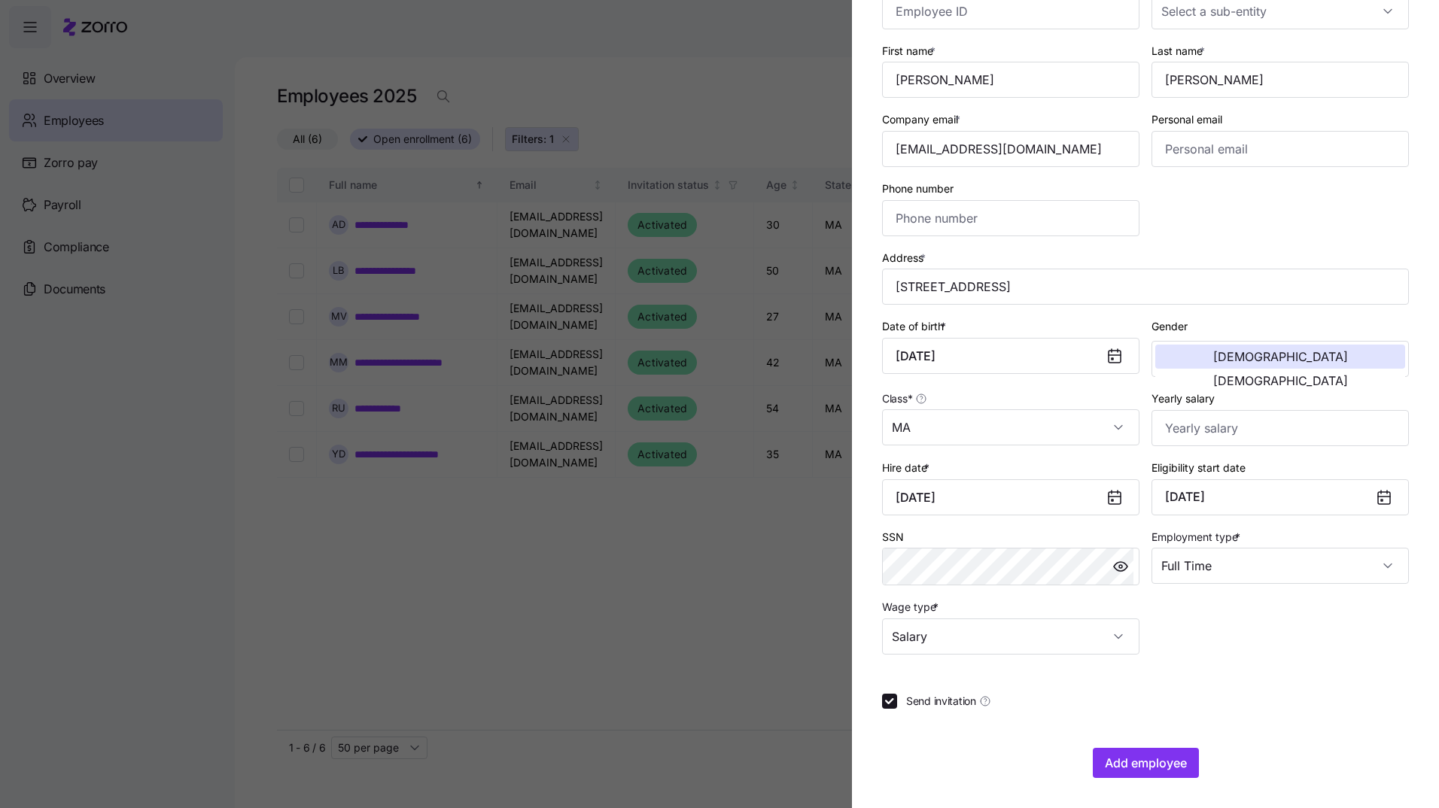
click at [1284, 701] on div "Send invitation" at bounding box center [1145, 701] width 527 height 15
click at [887, 704] on input "Send invitation" at bounding box center [889, 701] width 15 height 15
click at [890, 702] on input "Send invitation" at bounding box center [889, 701] width 15 height 15
checkbox input "true"
click at [1142, 764] on span "Add employee" at bounding box center [1146, 763] width 82 height 18
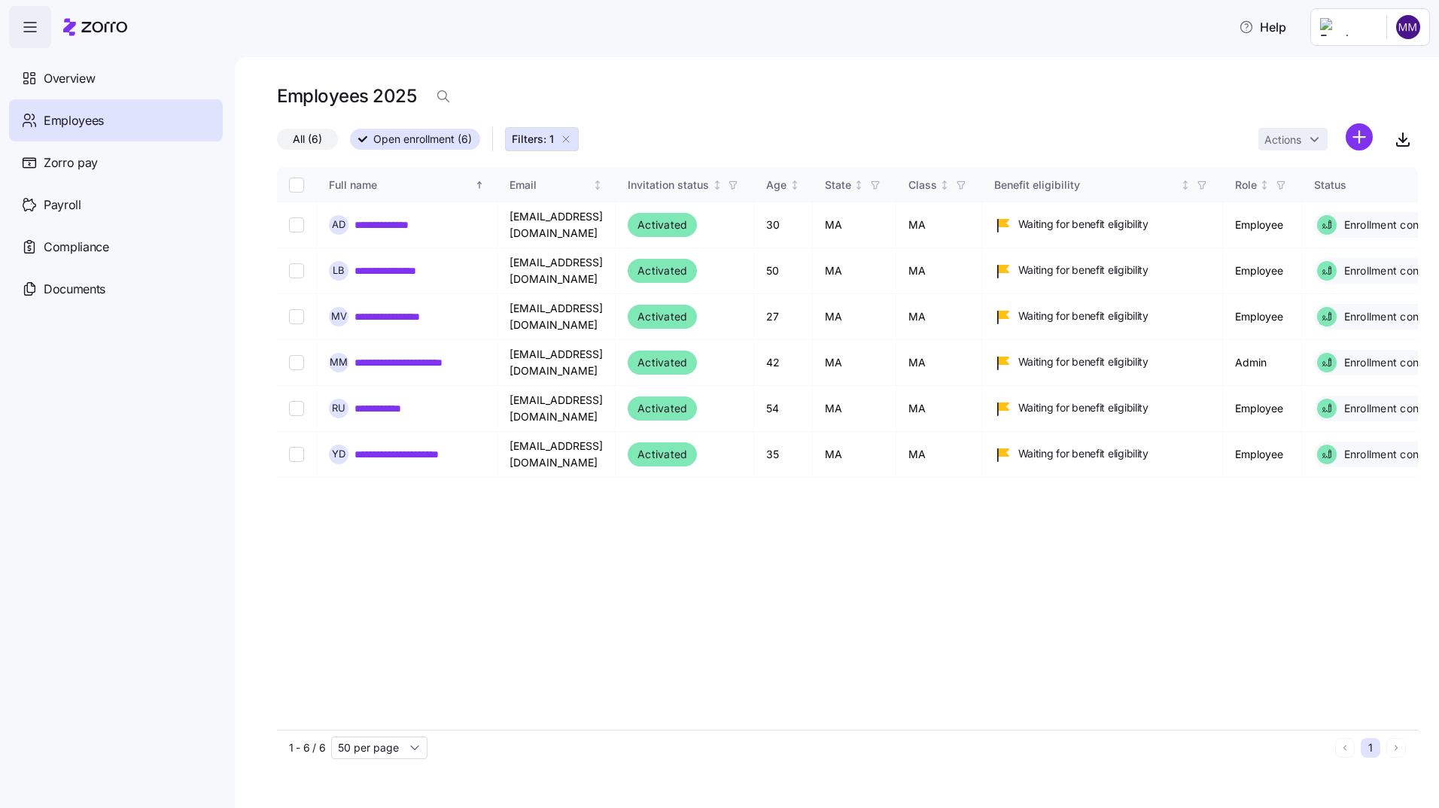
drag, startPoint x: 77, startPoint y: 75, endPoint x: 112, endPoint y: 105, distance: 46.0
click at [77, 75] on span "Overview" at bounding box center [69, 78] width 51 height 19
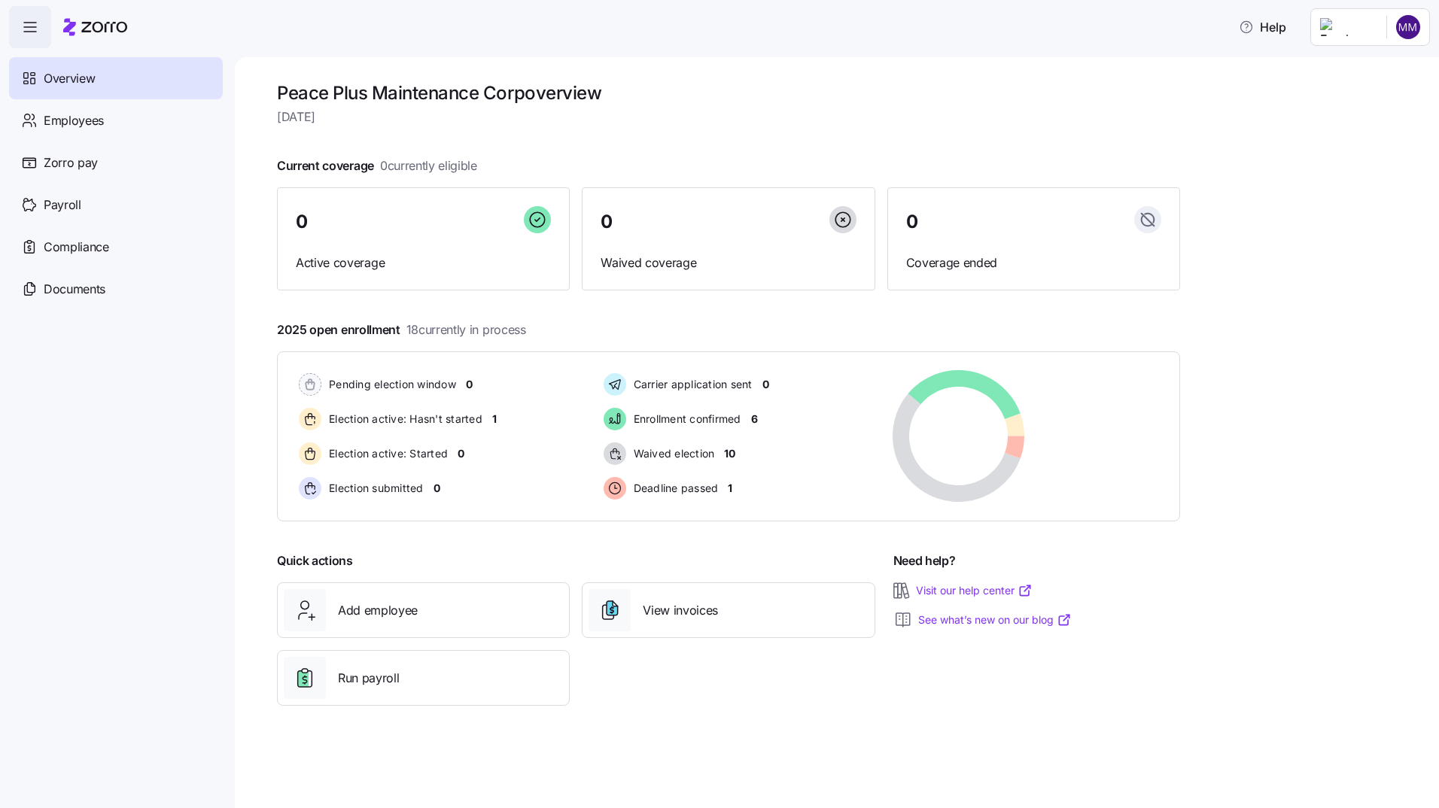
click at [1410, 28] on html "Help Overview Employees Zorro pay Payroll Compliance Documents Peace Plus Maint…" at bounding box center [719, 399] width 1439 height 799
click at [1360, 152] on div "Log out" at bounding box center [1348, 152] width 59 height 17
click at [1407, 32] on html "Help Overview Employees Zorro pay Payroll Compliance Documents Peace Plus Maint…" at bounding box center [719, 399] width 1439 height 799
click at [1373, 159] on div "Log out" at bounding box center [1348, 152] width 59 height 17
